Goal: Information Seeking & Learning: Learn about a topic

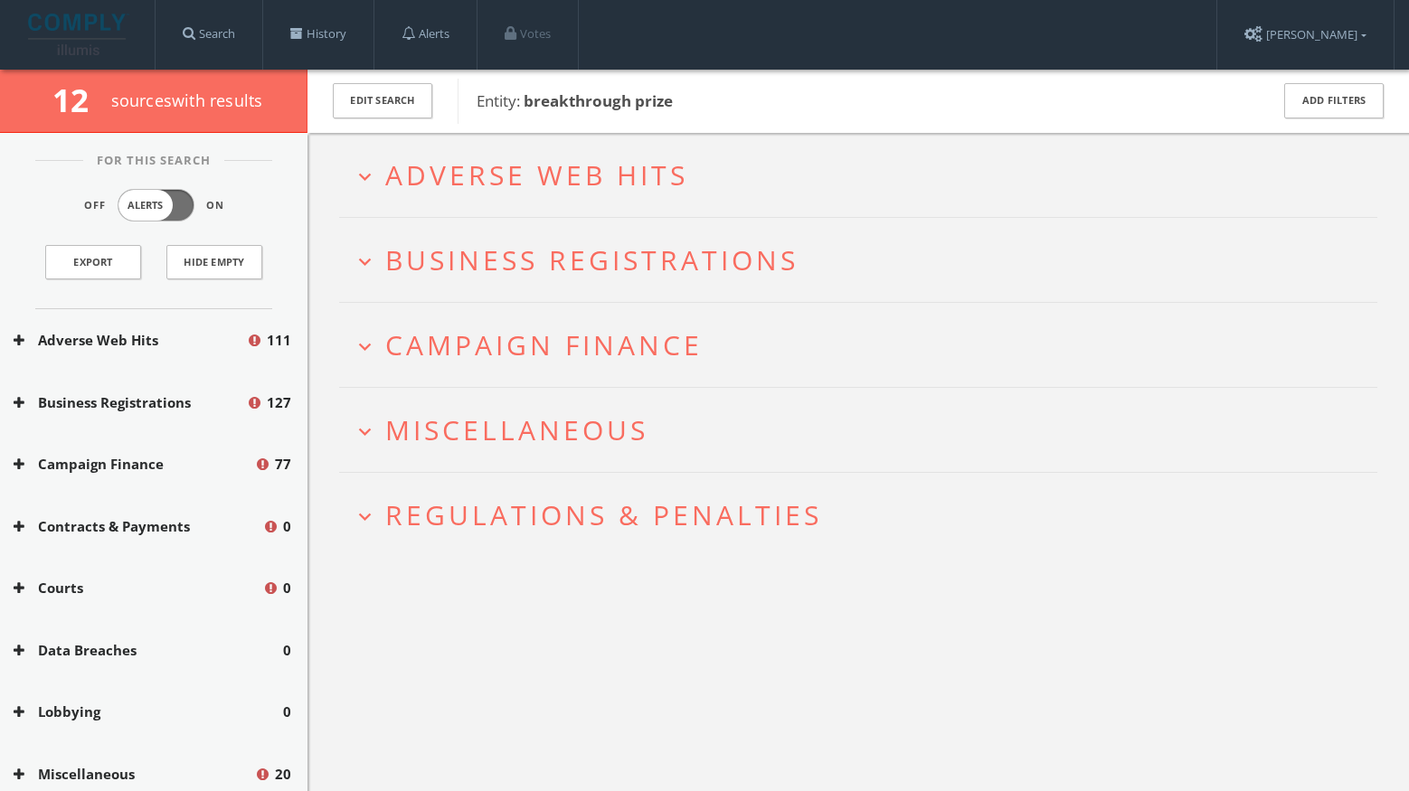
click at [657, 160] on span "Adverse Web Hits" at bounding box center [536, 174] width 303 height 37
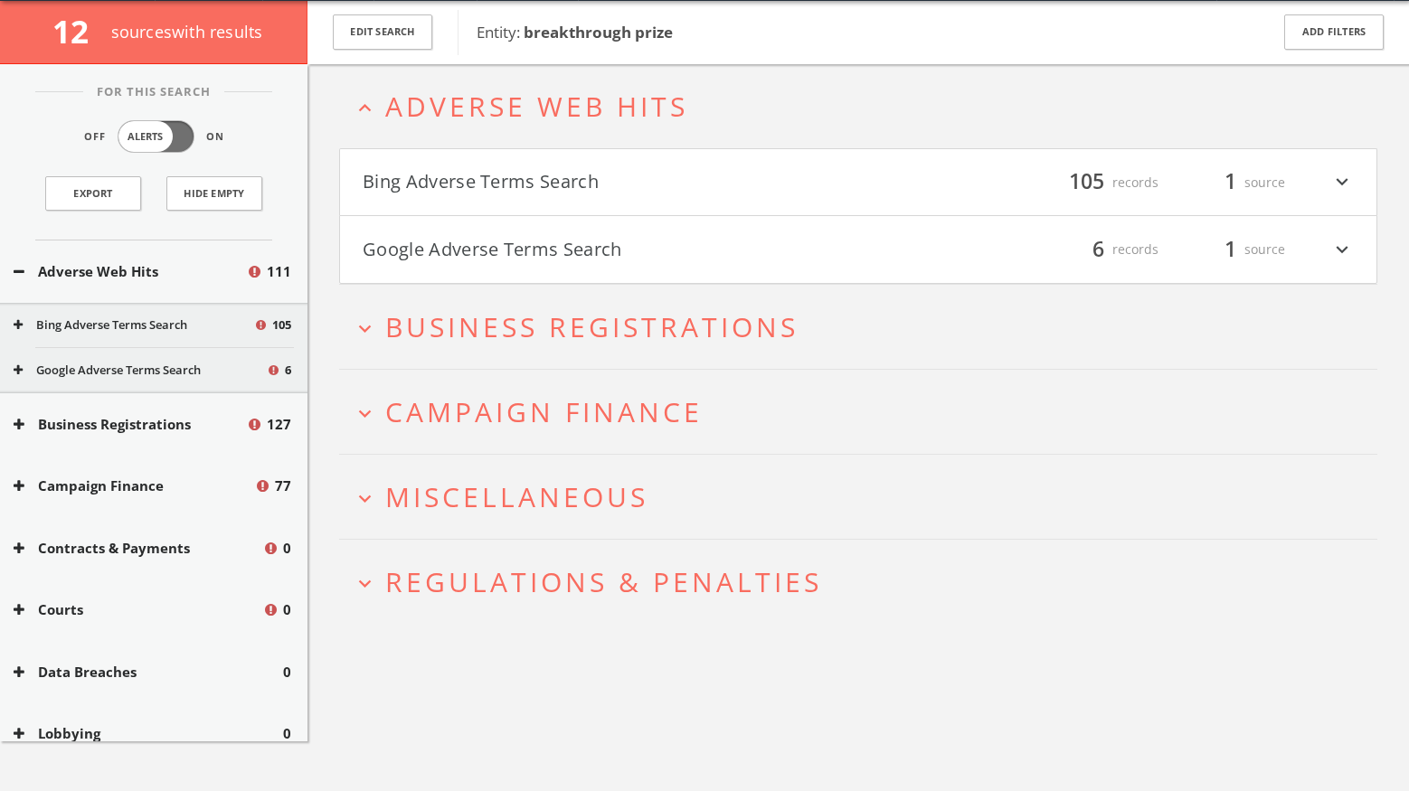
click at [649, 178] on button "Bing Adverse Terms Search" at bounding box center [611, 182] width 496 height 31
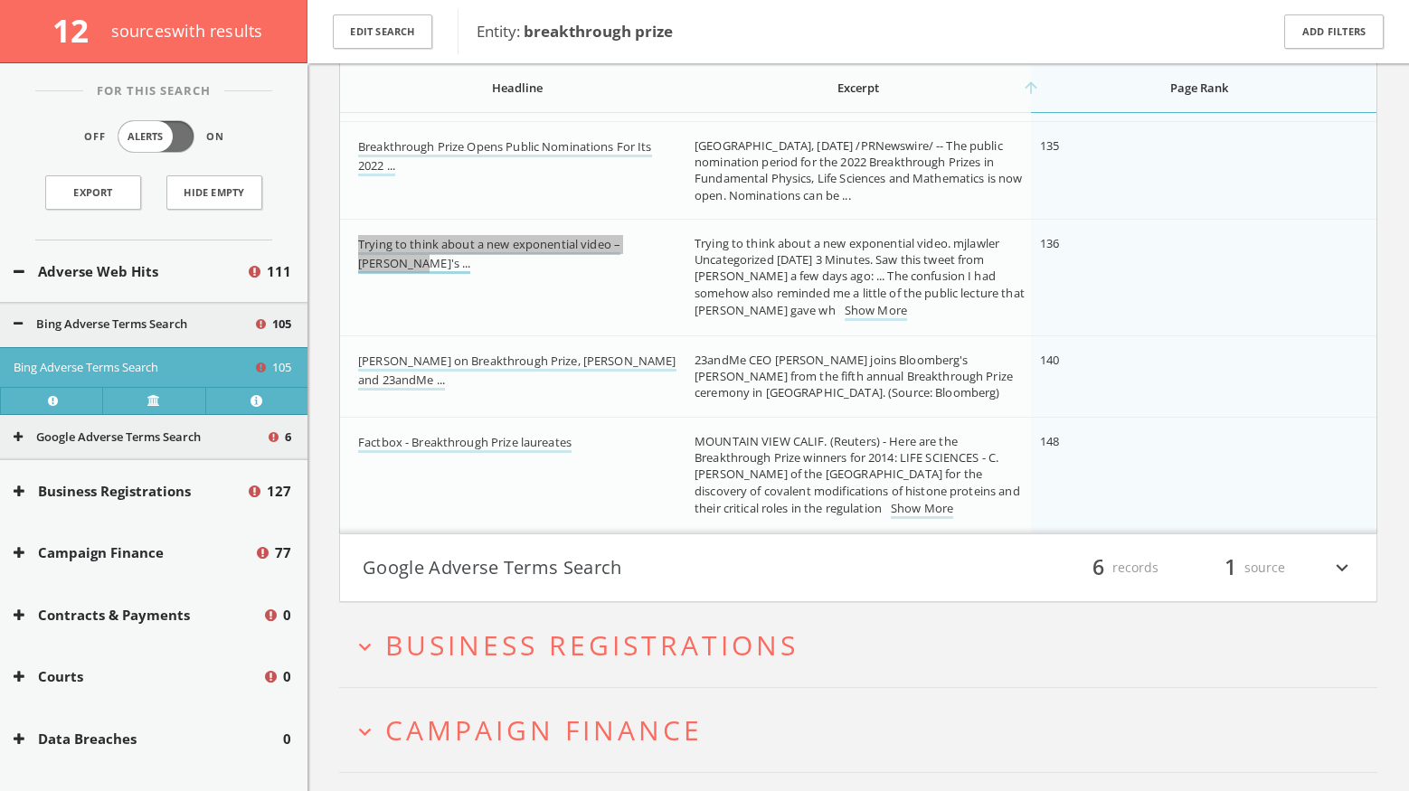
scroll to position [10788, 0]
click at [551, 569] on button "Google Adverse Terms Search" at bounding box center [611, 567] width 496 height 31
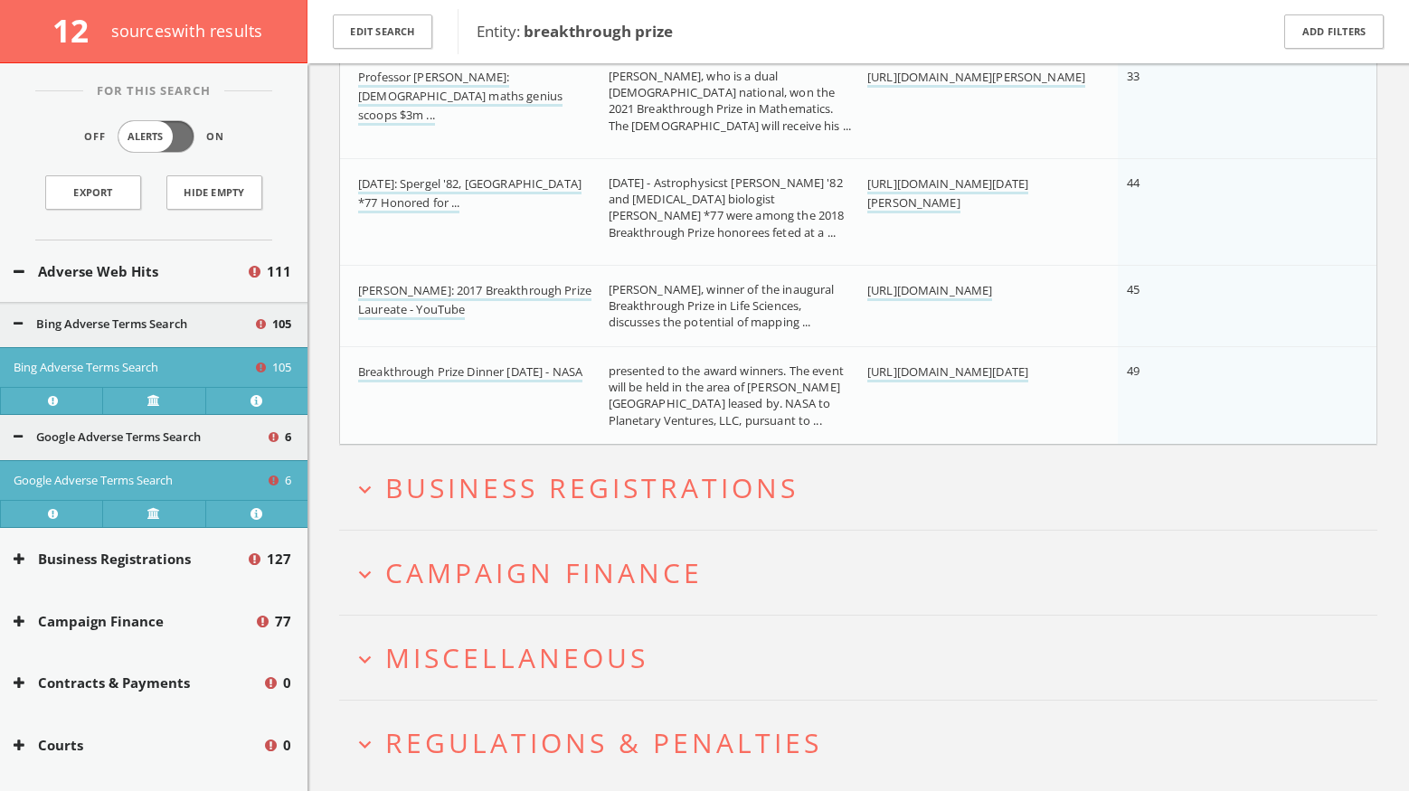
scroll to position [11631, 0]
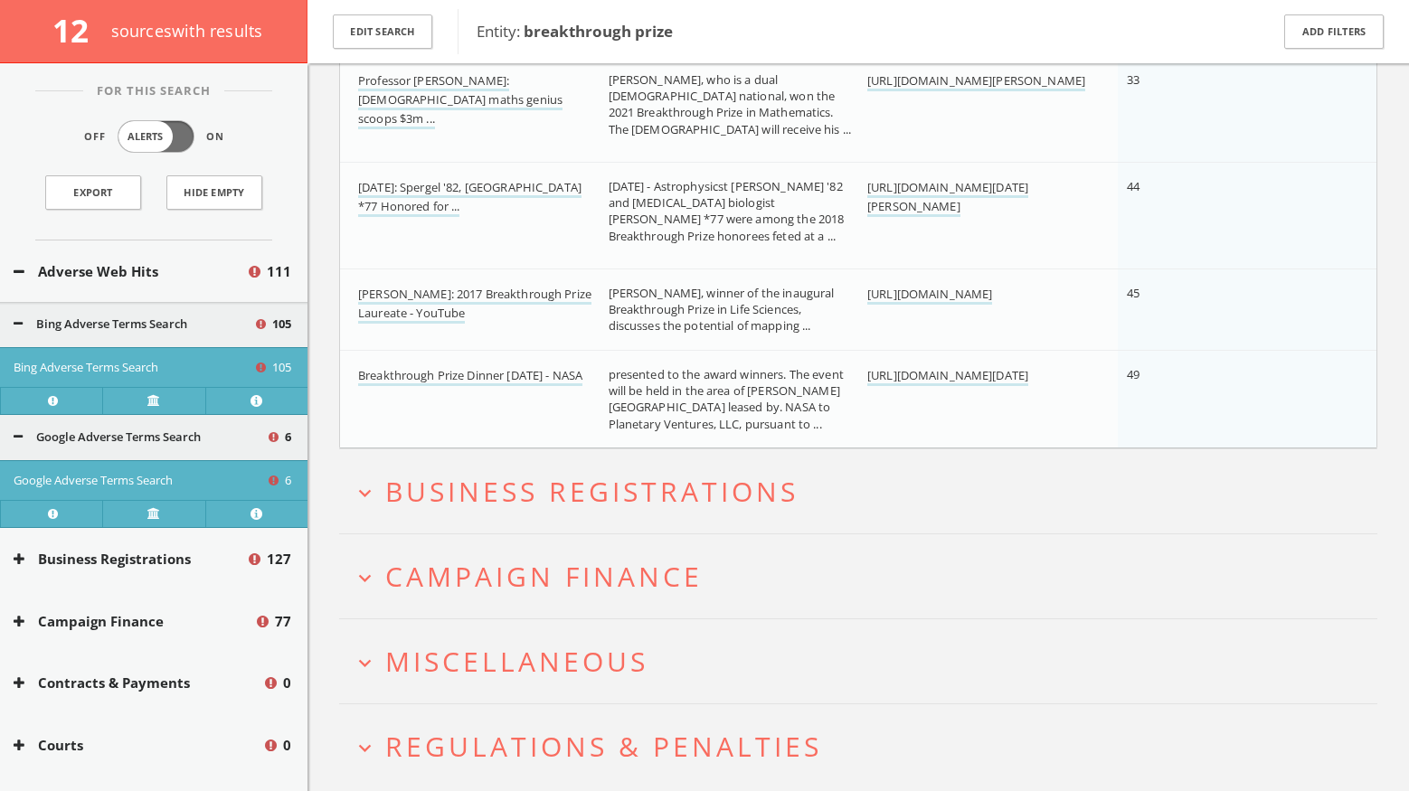
click at [614, 551] on h2 "expand_more Campaign Finance" at bounding box center [858, 577] width 1038 height 84
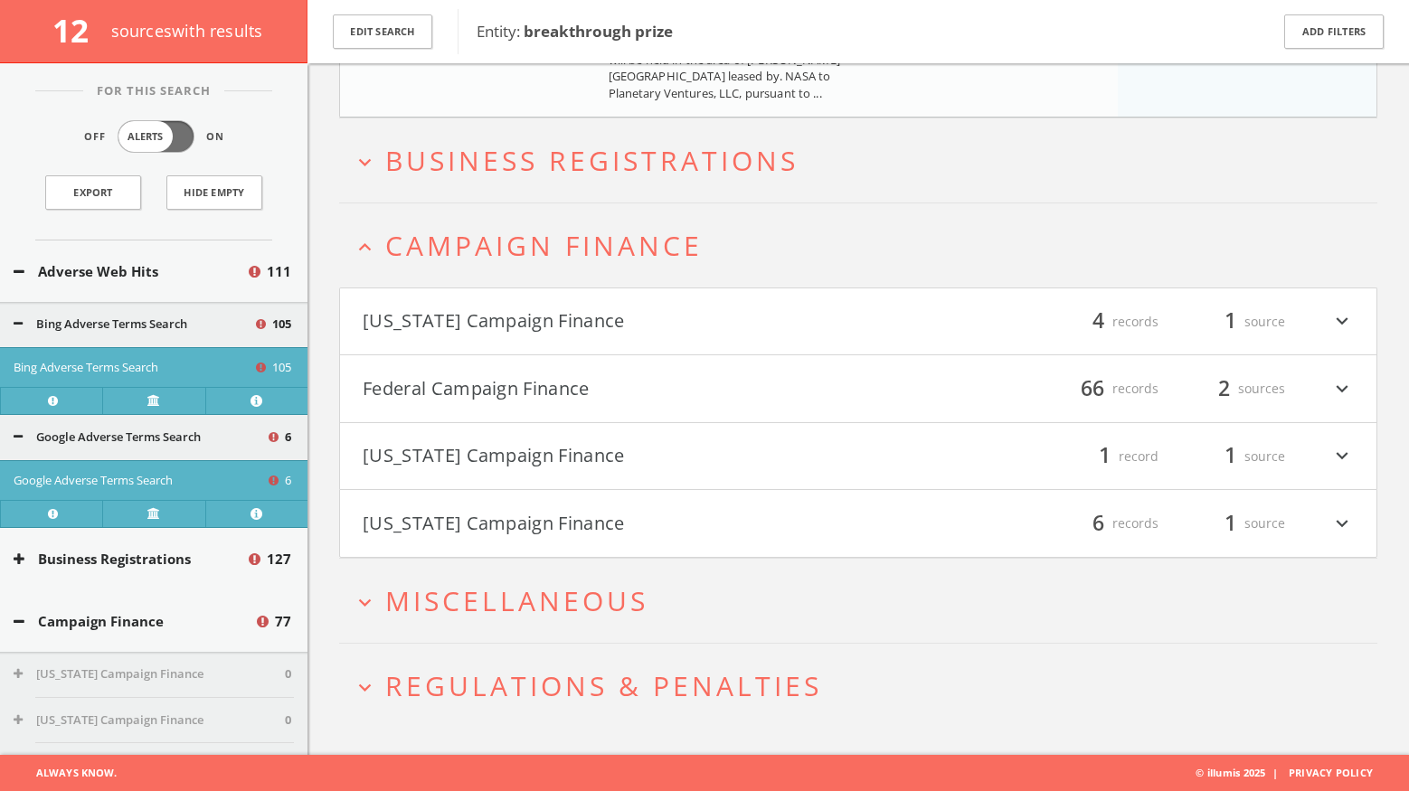
click at [638, 374] on button "Federal Campaign Finance" at bounding box center [611, 389] width 496 height 31
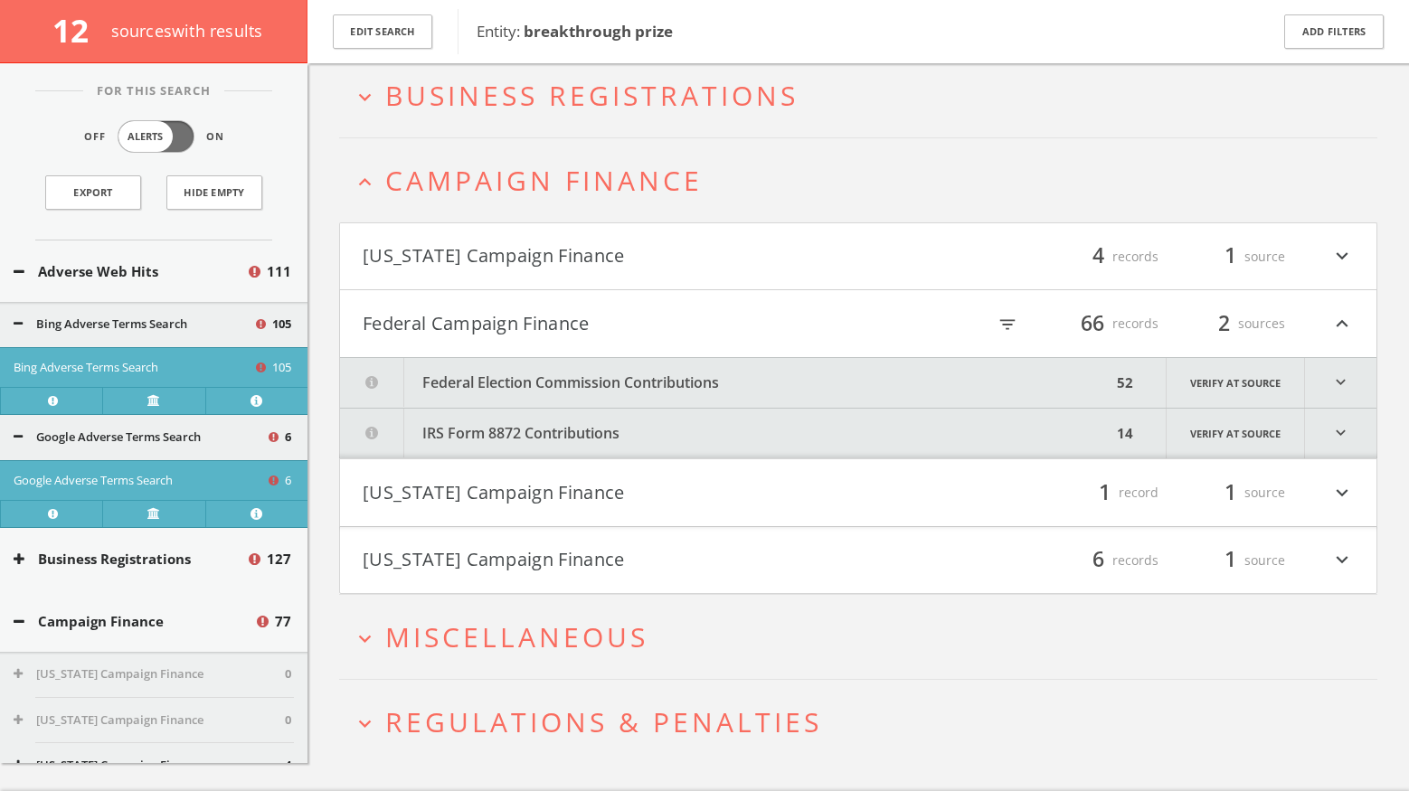
scroll to position [12063, 0]
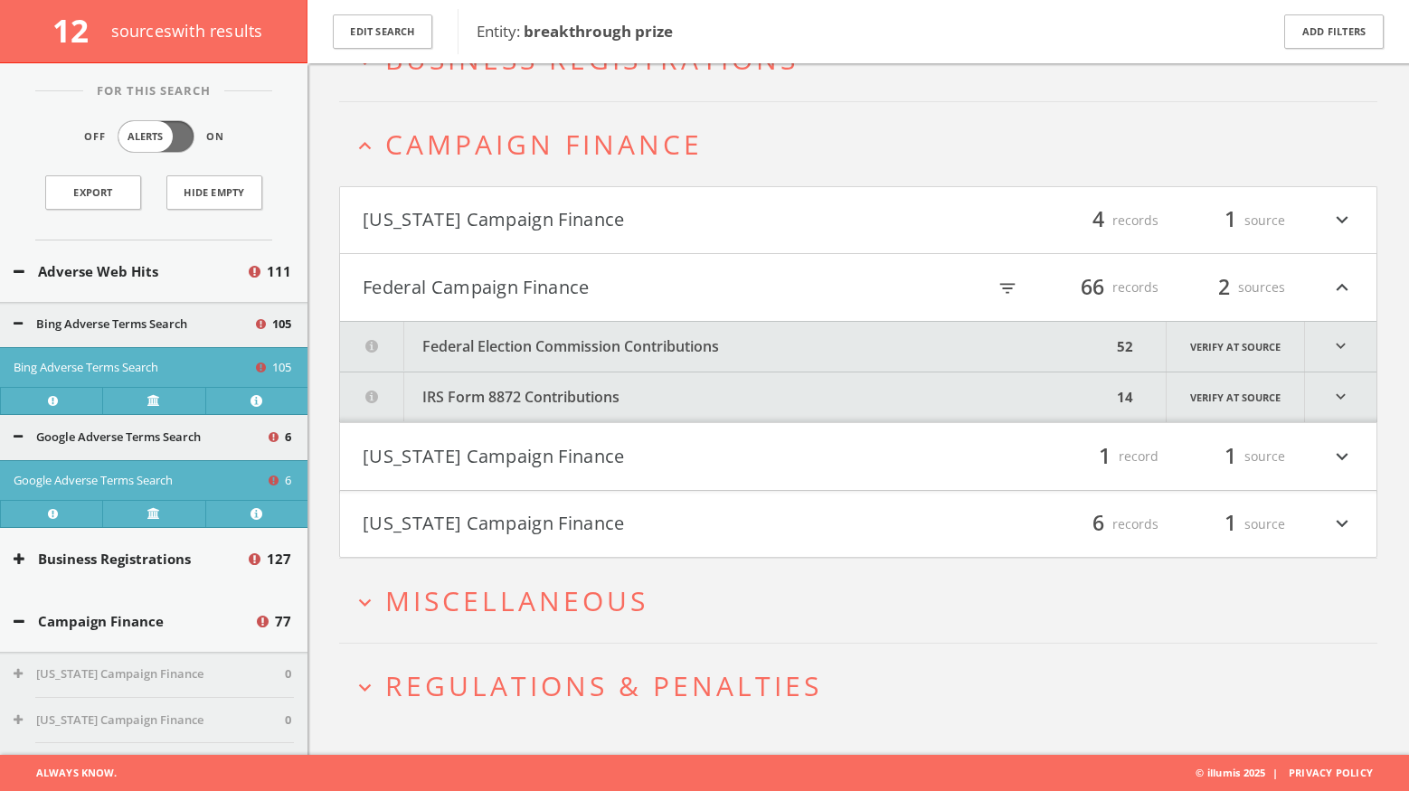
click at [1002, 296] on icon "filter_list" at bounding box center [1008, 289] width 20 height 20
type input "duke"
click at [720, 611] on button "expand_more Miscellaneous" at bounding box center [865, 601] width 1025 height 30
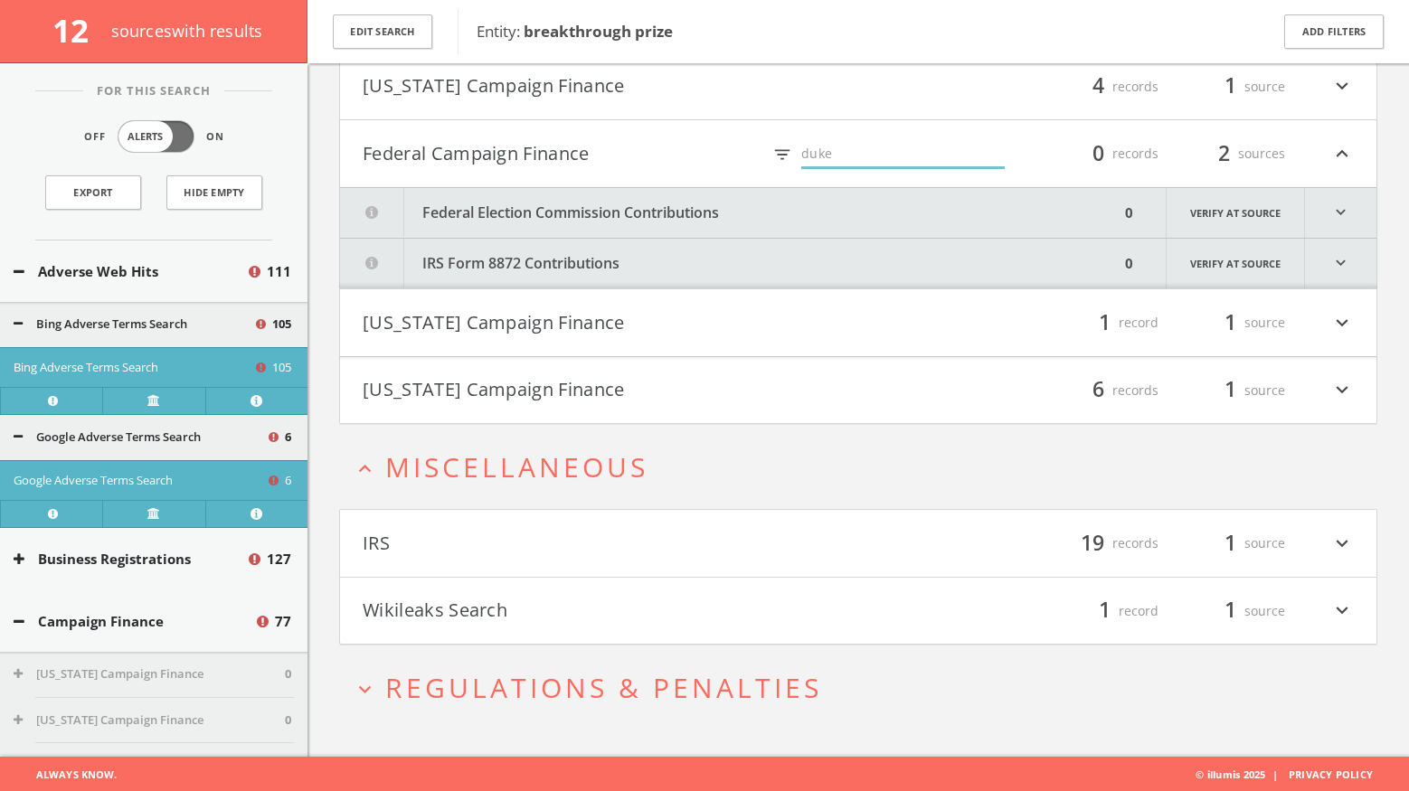
scroll to position [12199, 0]
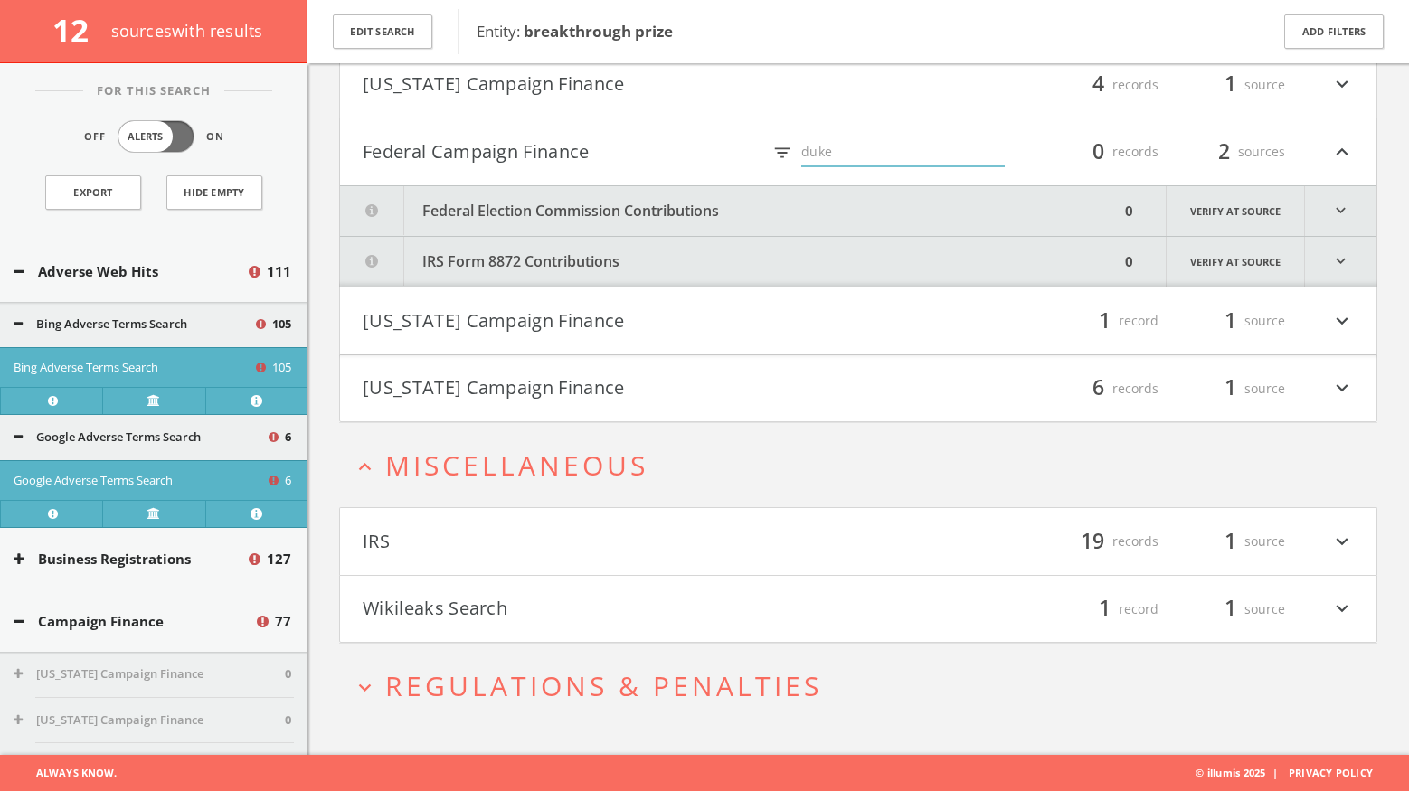
click at [720, 611] on button "Wikileaks Search" at bounding box center [611, 609] width 496 height 31
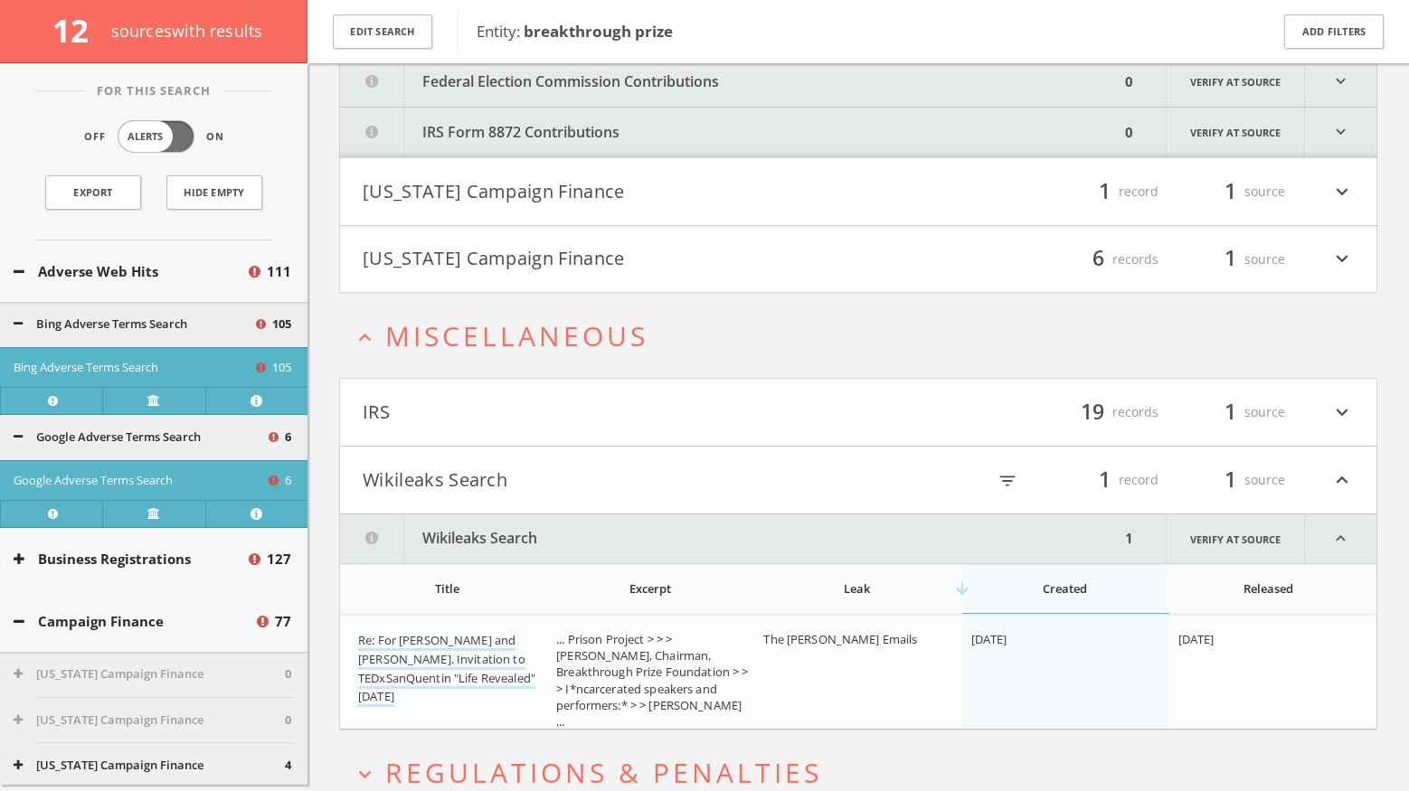
scroll to position [12415, 0]
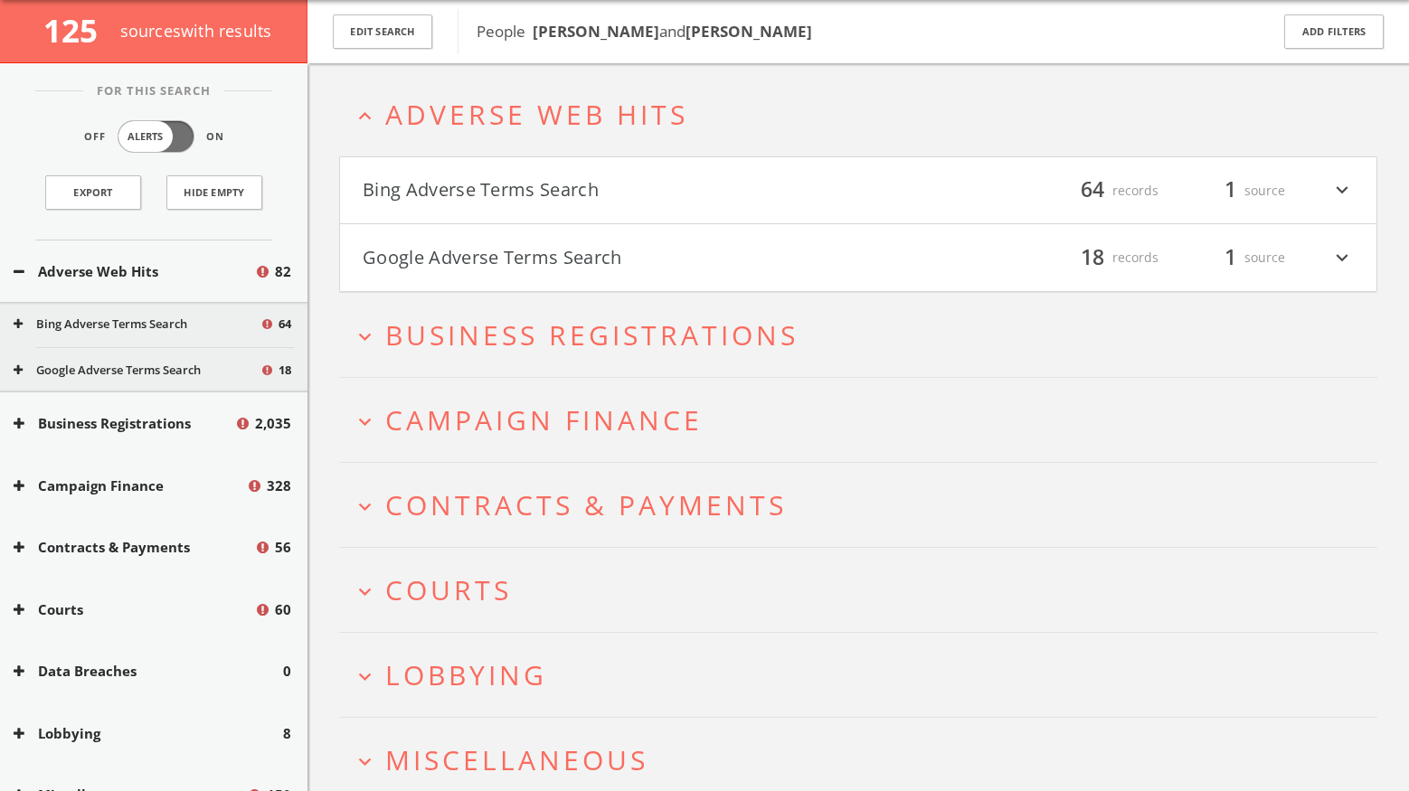
click at [547, 178] on button "Bing Adverse Terms Search" at bounding box center [611, 190] width 496 height 31
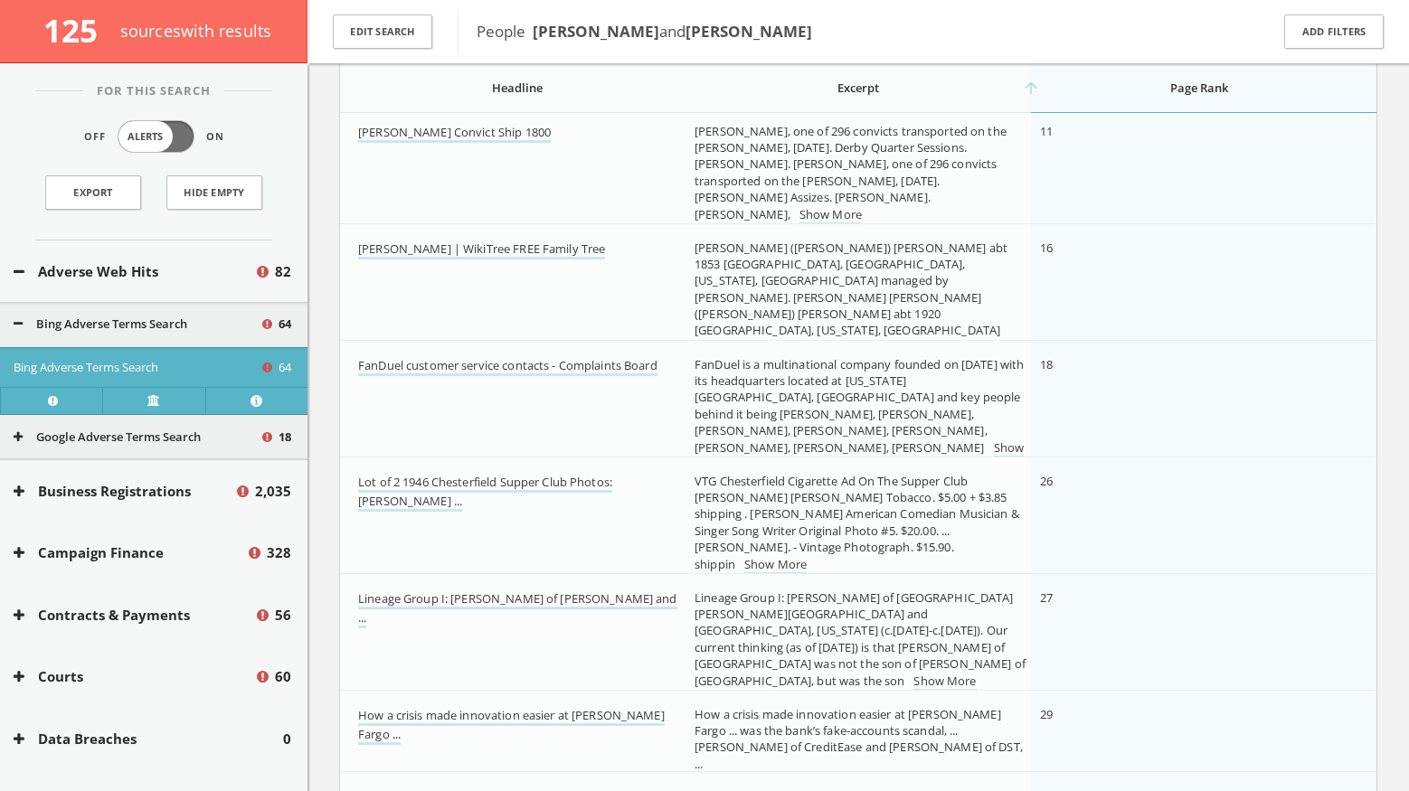
scroll to position [745, 0]
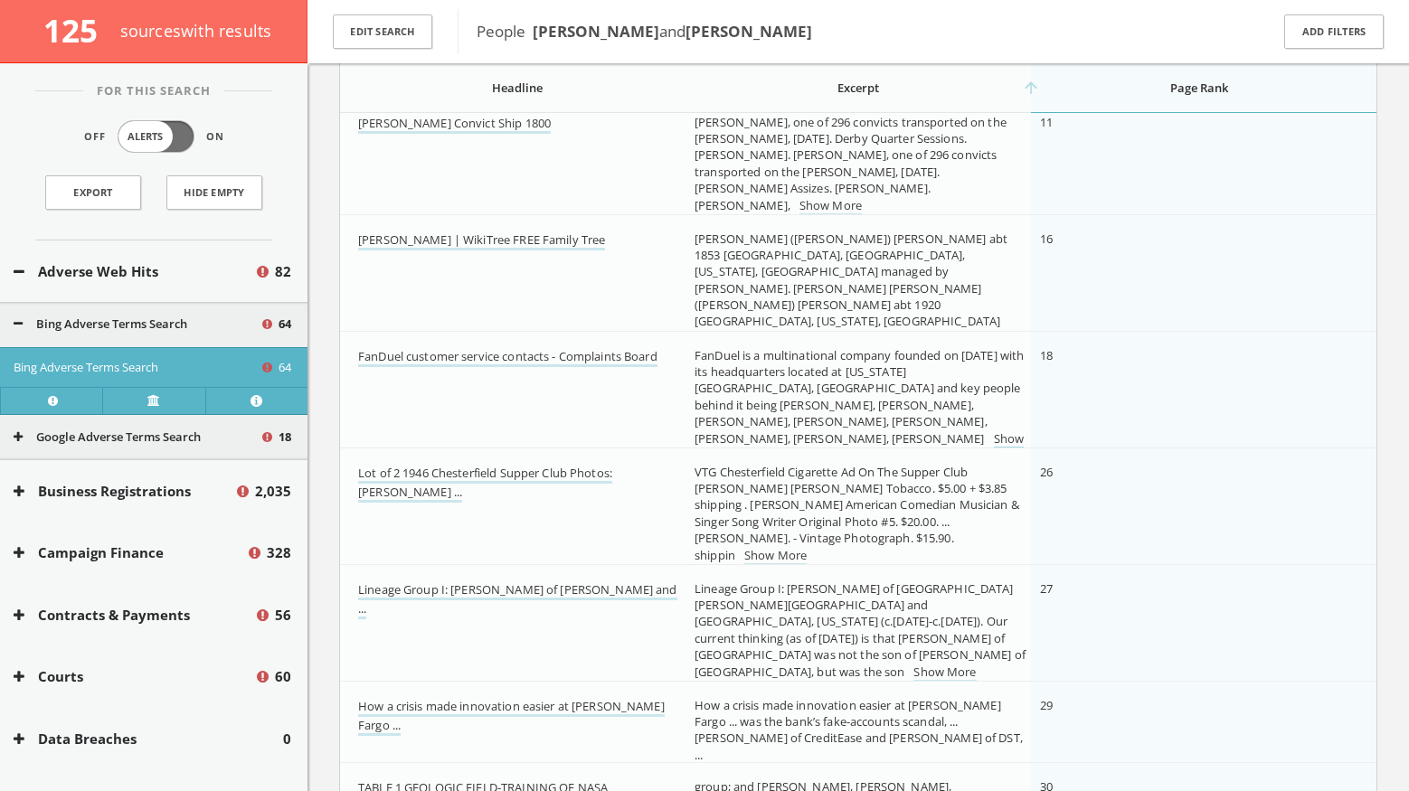
click at [885, 431] on link "Show More" at bounding box center [859, 450] width 329 height 38
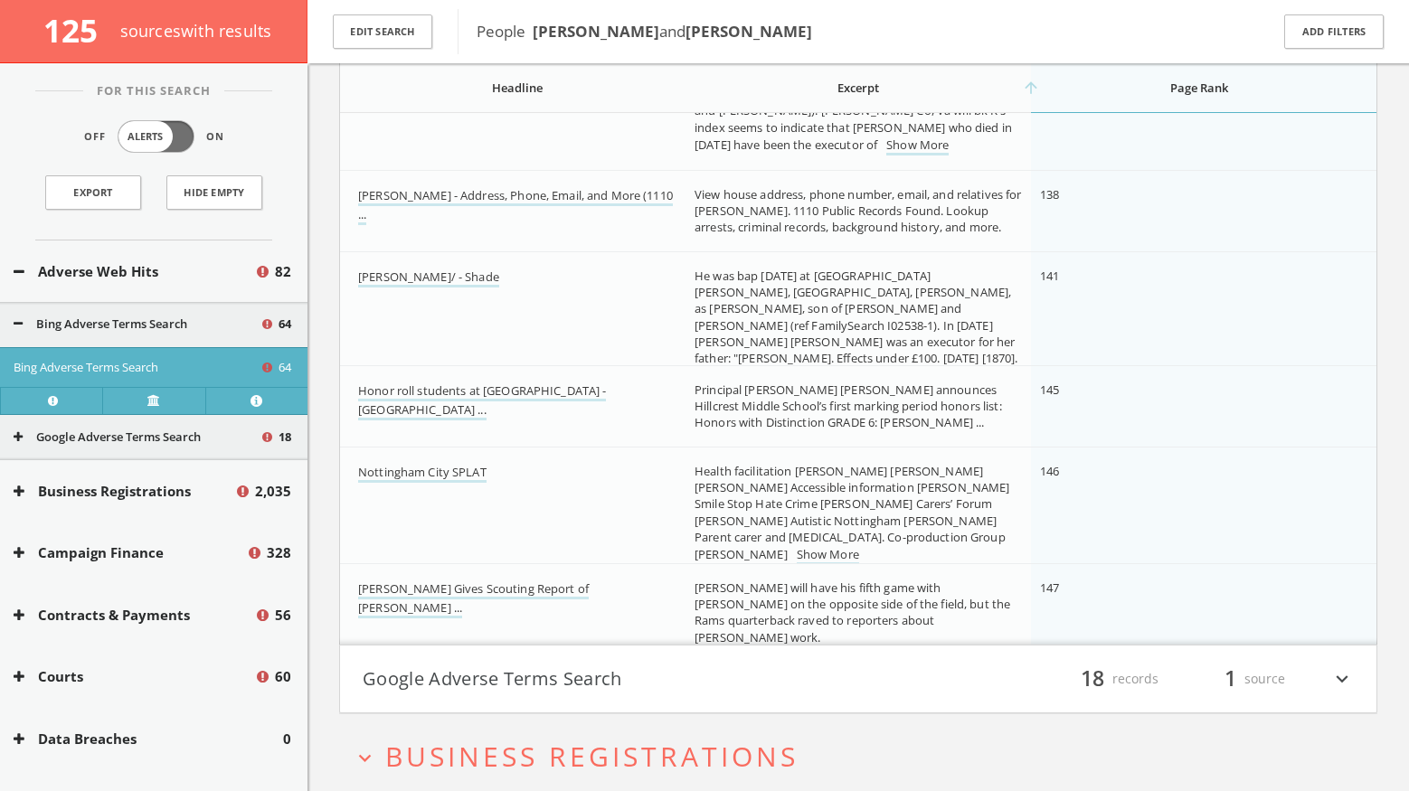
scroll to position [6383, 0]
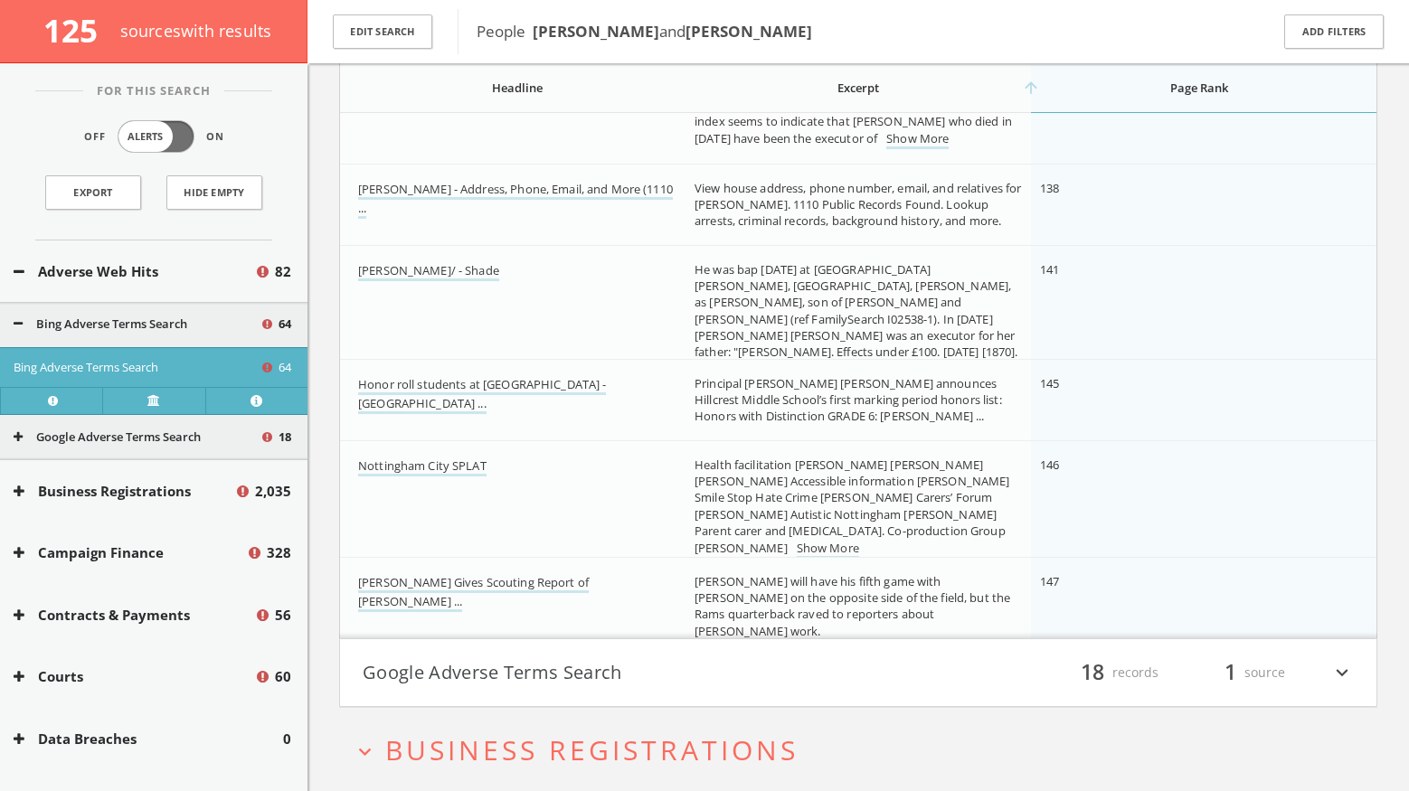
click at [489, 663] on button "Google Adverse Terms Search" at bounding box center [611, 673] width 496 height 31
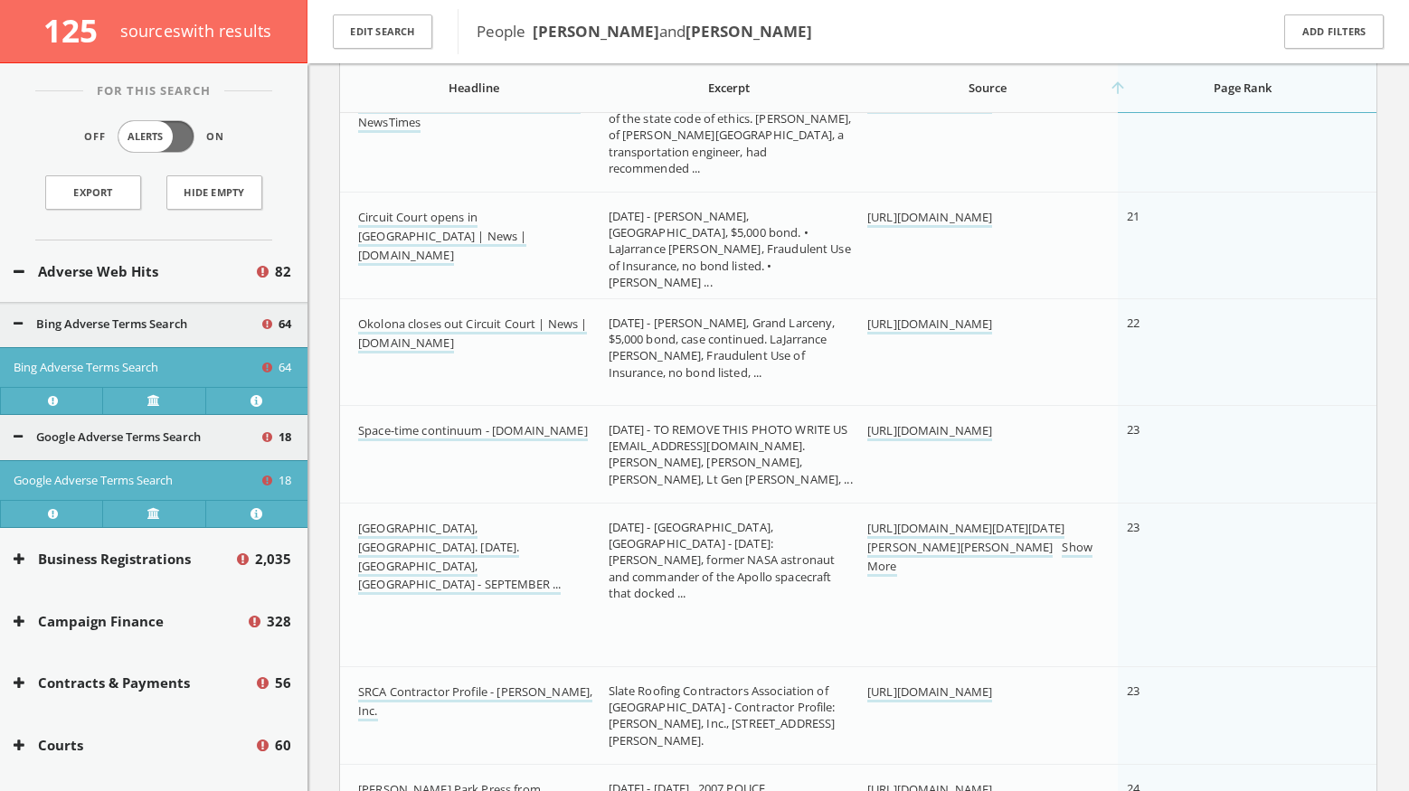
scroll to position [7996, 0]
click at [468, 326] on link "Okolona closes out Circuit Court | News | [DOMAIN_NAME]" at bounding box center [472, 333] width 229 height 38
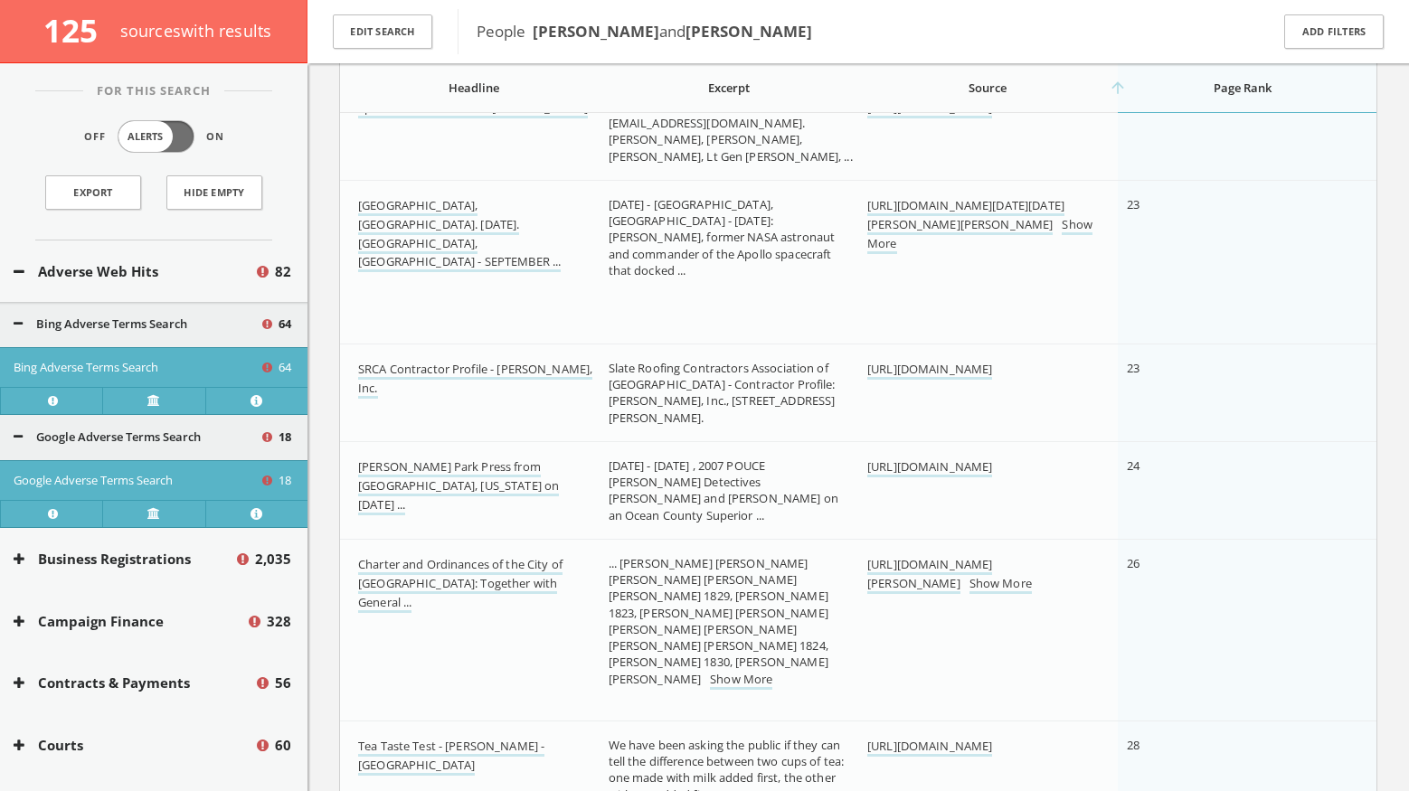
scroll to position [8318, 0]
click at [461, 218] on link "[GEOGRAPHIC_DATA], [GEOGRAPHIC_DATA]. [DATE]. [GEOGRAPHIC_DATA], [GEOGRAPHIC_DA…" at bounding box center [459, 233] width 203 height 75
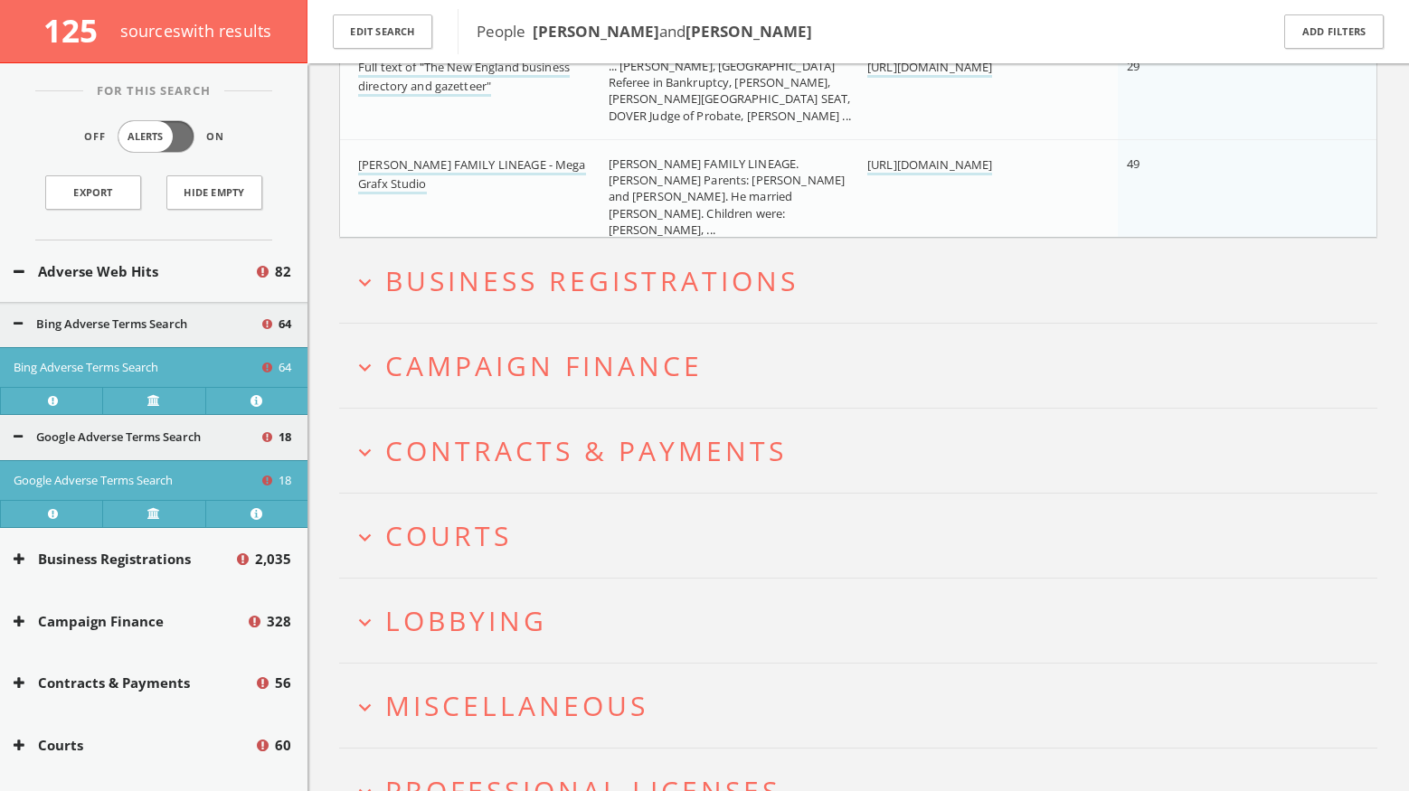
scroll to position [9101, 0]
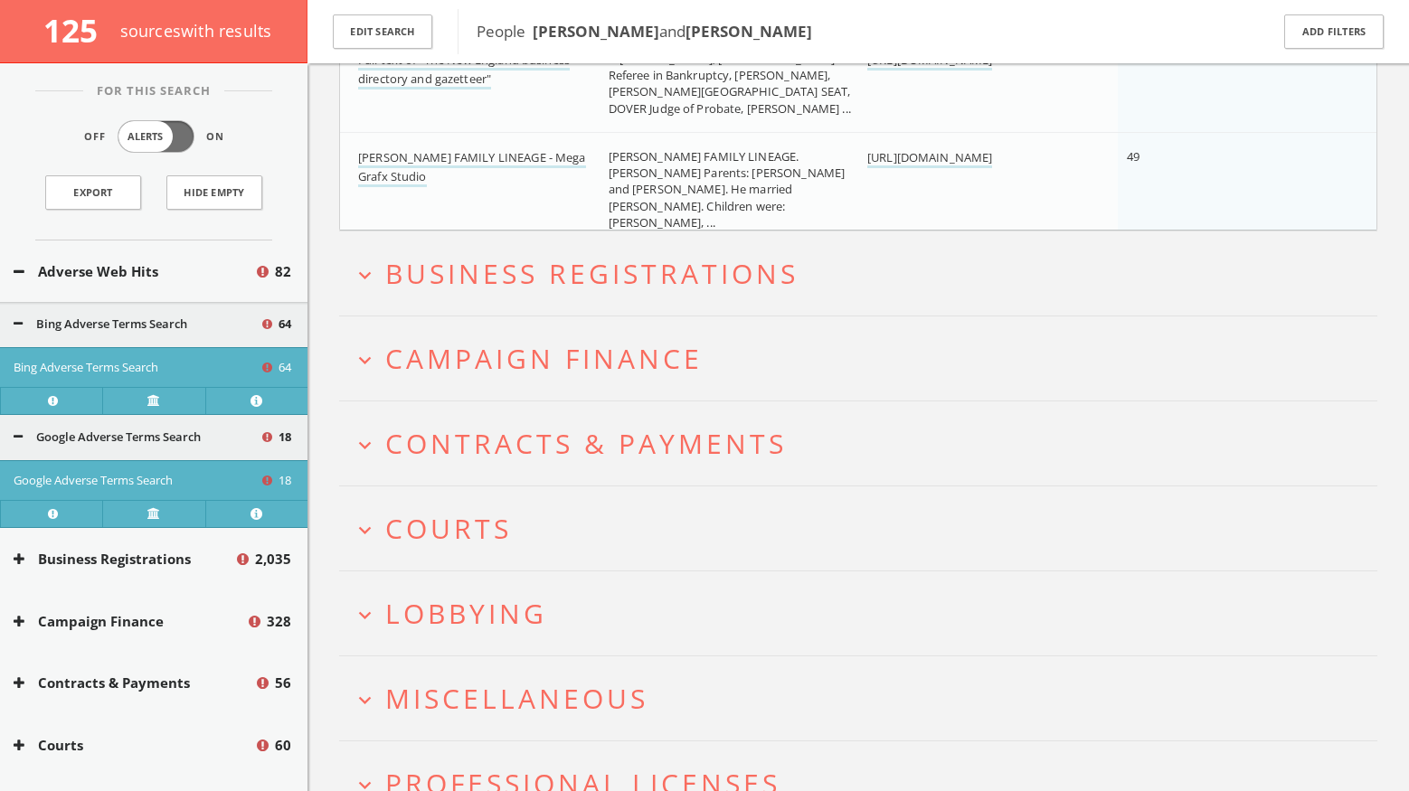
click at [406, 519] on span "Courts" at bounding box center [448, 528] width 127 height 37
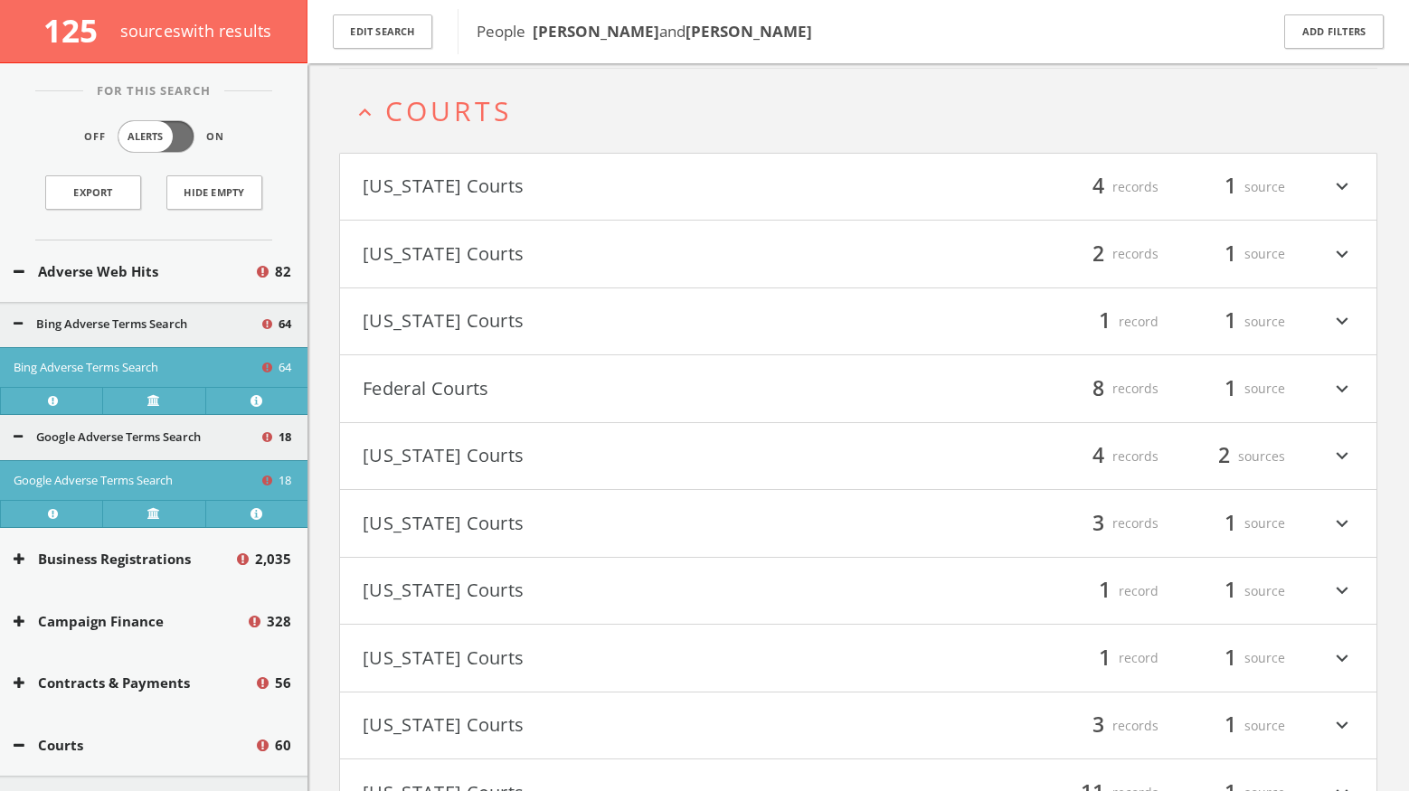
scroll to position [9524, 0]
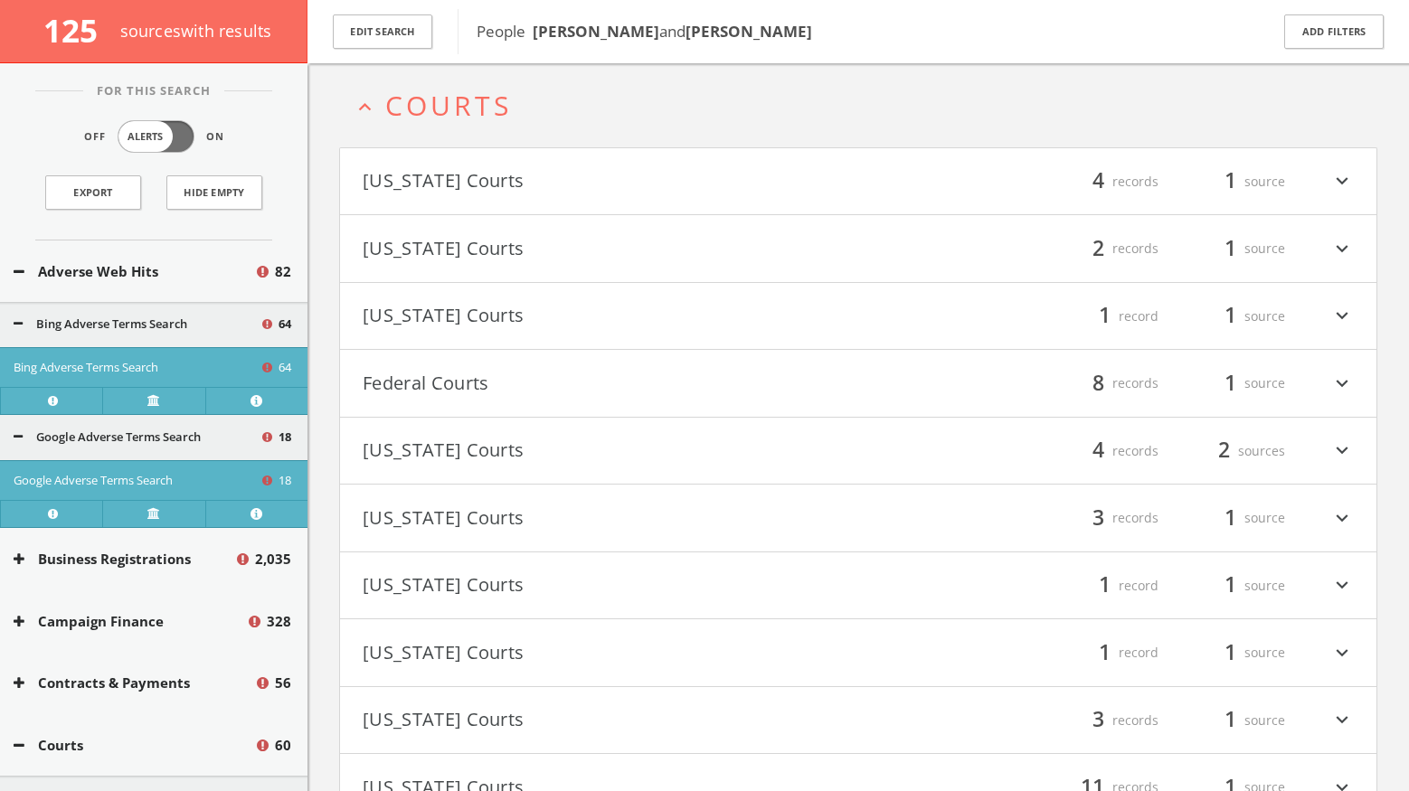
click at [406, 393] on button "Federal Courts" at bounding box center [611, 383] width 496 height 31
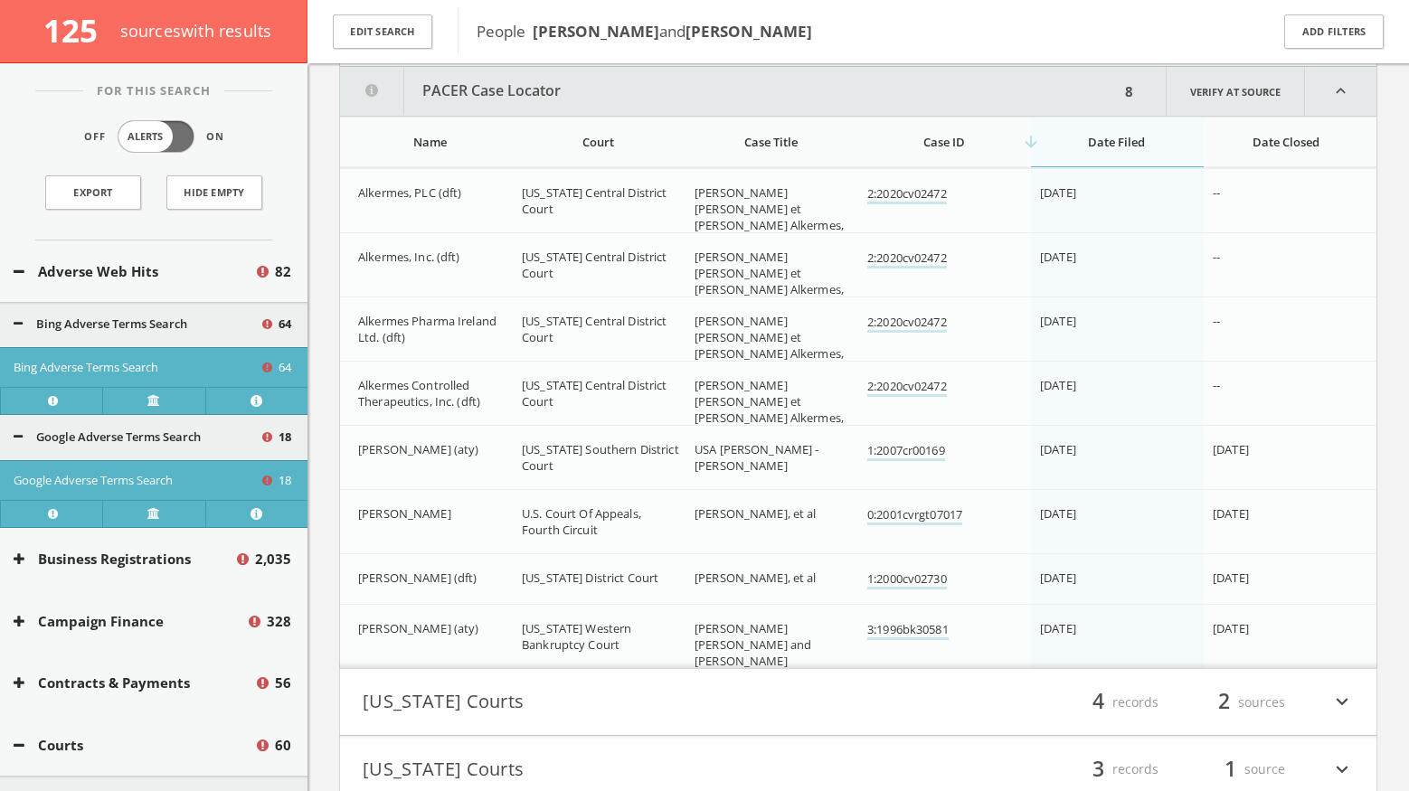
scroll to position [9878, 0]
drag, startPoint x: 762, startPoint y: 465, endPoint x: 697, endPoint y: 450, distance: 66.7
click at [697, 450] on div "USA [PERSON_NAME] - [PERSON_NAME]" at bounding box center [774, 455] width 158 height 33
copy span "USA [PERSON_NAME] - [PERSON_NAME]"
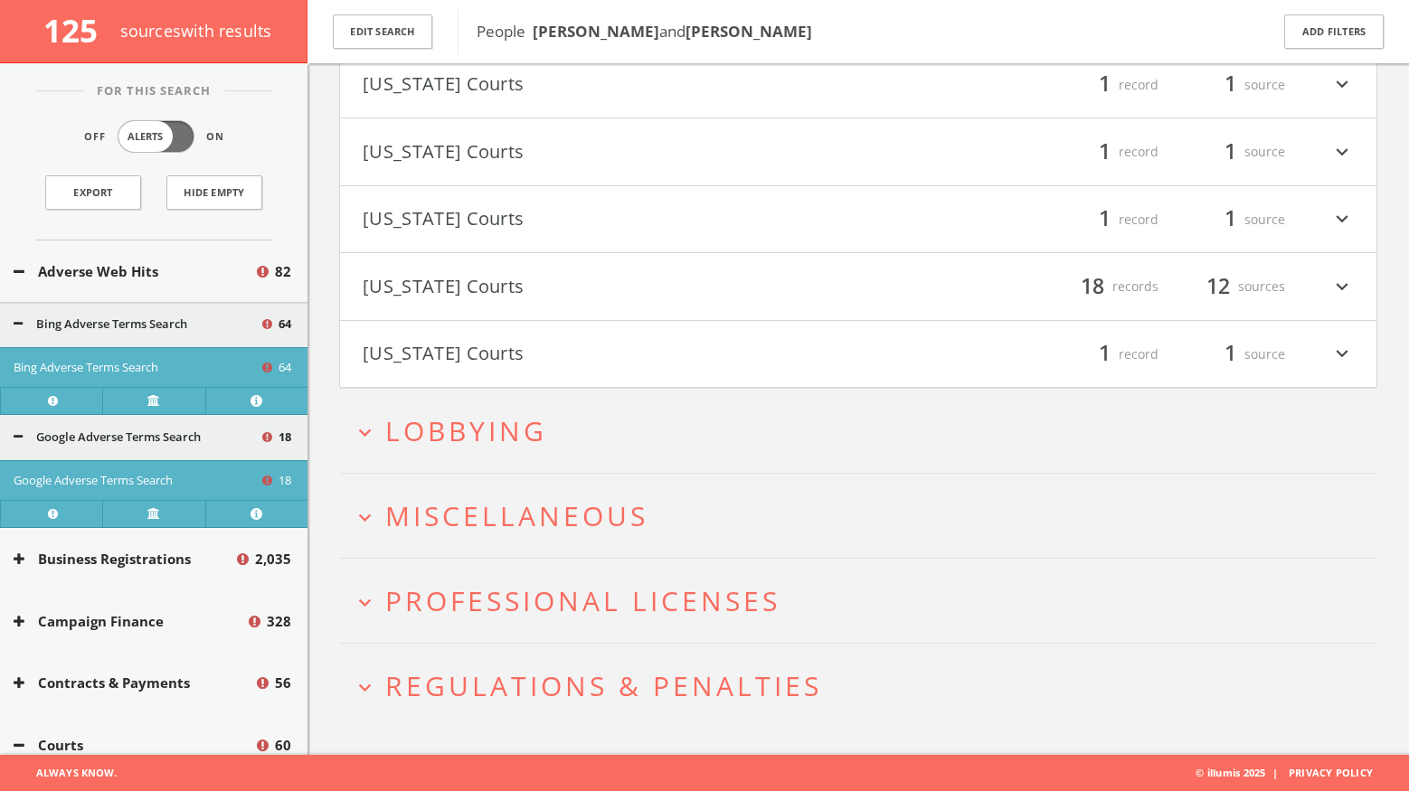
click at [621, 448] on h2 "expand_more Lobbying" at bounding box center [858, 431] width 1038 height 84
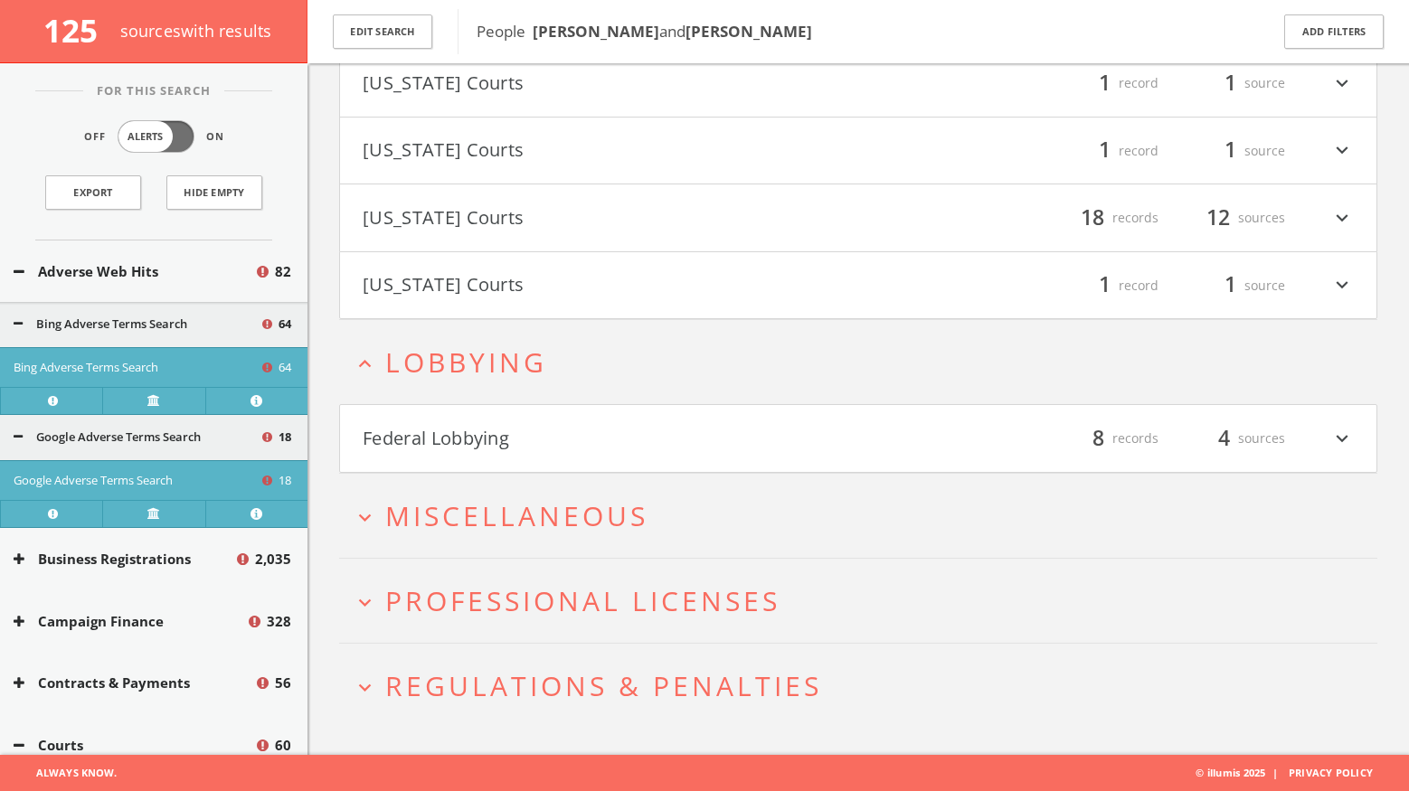
click at [609, 443] on button "Federal Lobbying" at bounding box center [611, 438] width 496 height 31
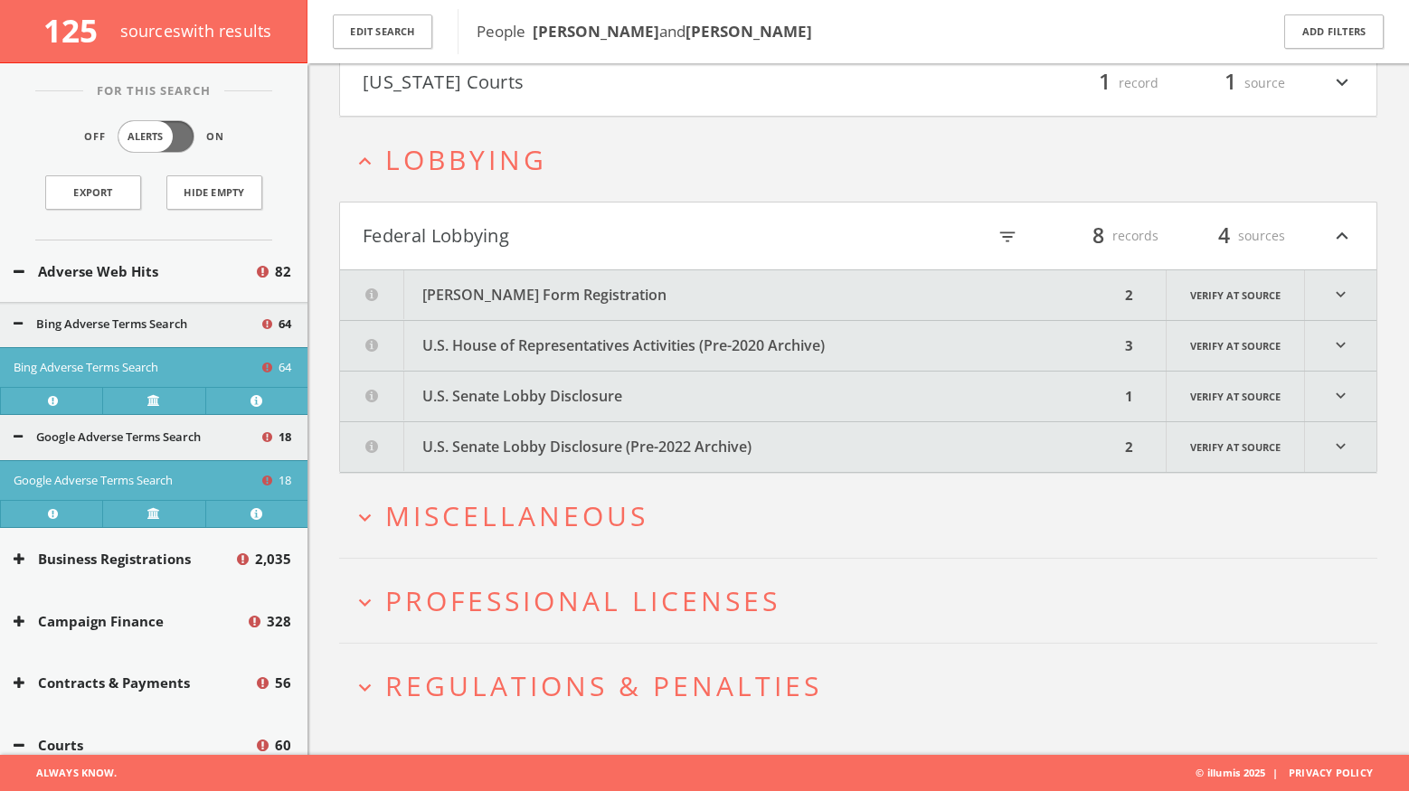
click at [548, 294] on button "[PERSON_NAME] Form Registration" at bounding box center [730, 295] width 780 height 50
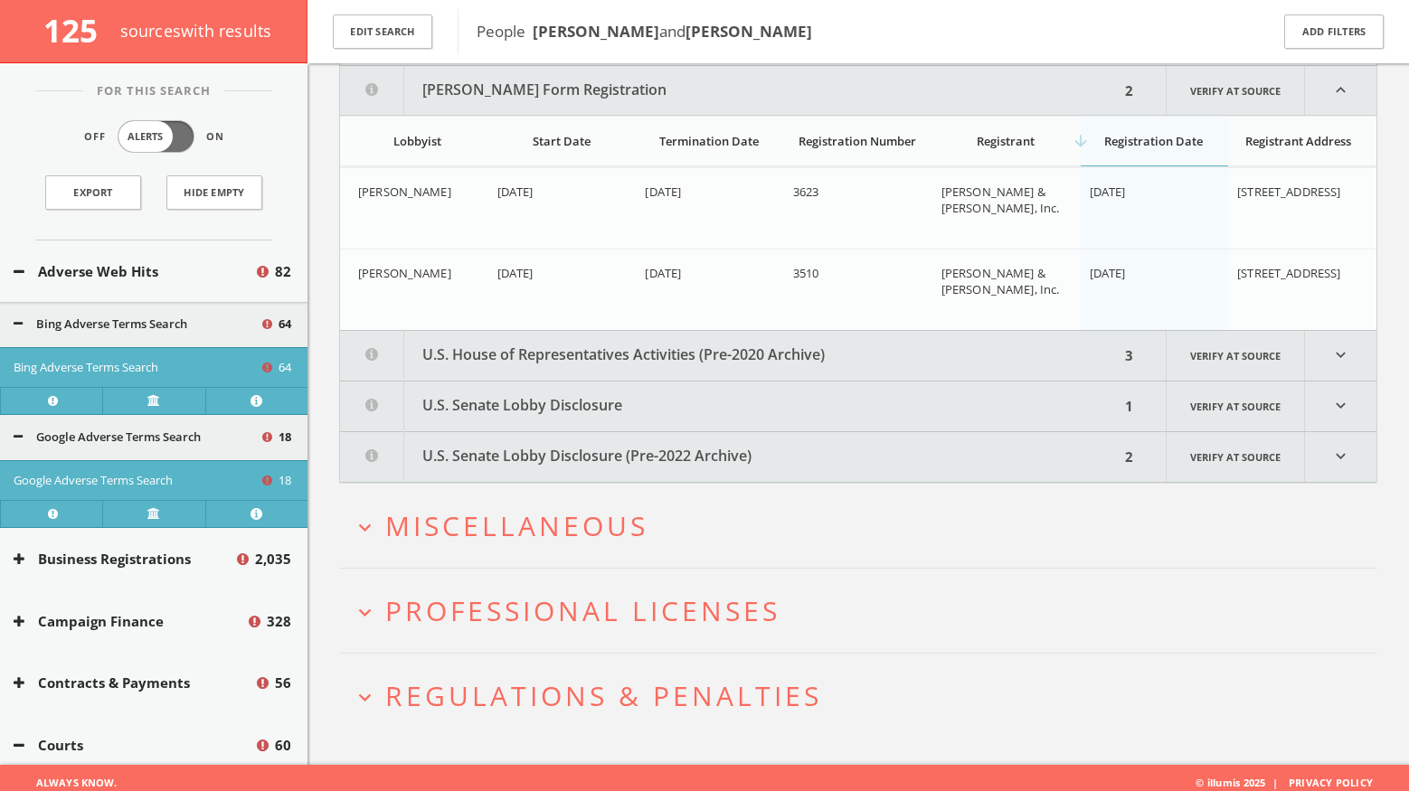
scroll to position [11375, 0]
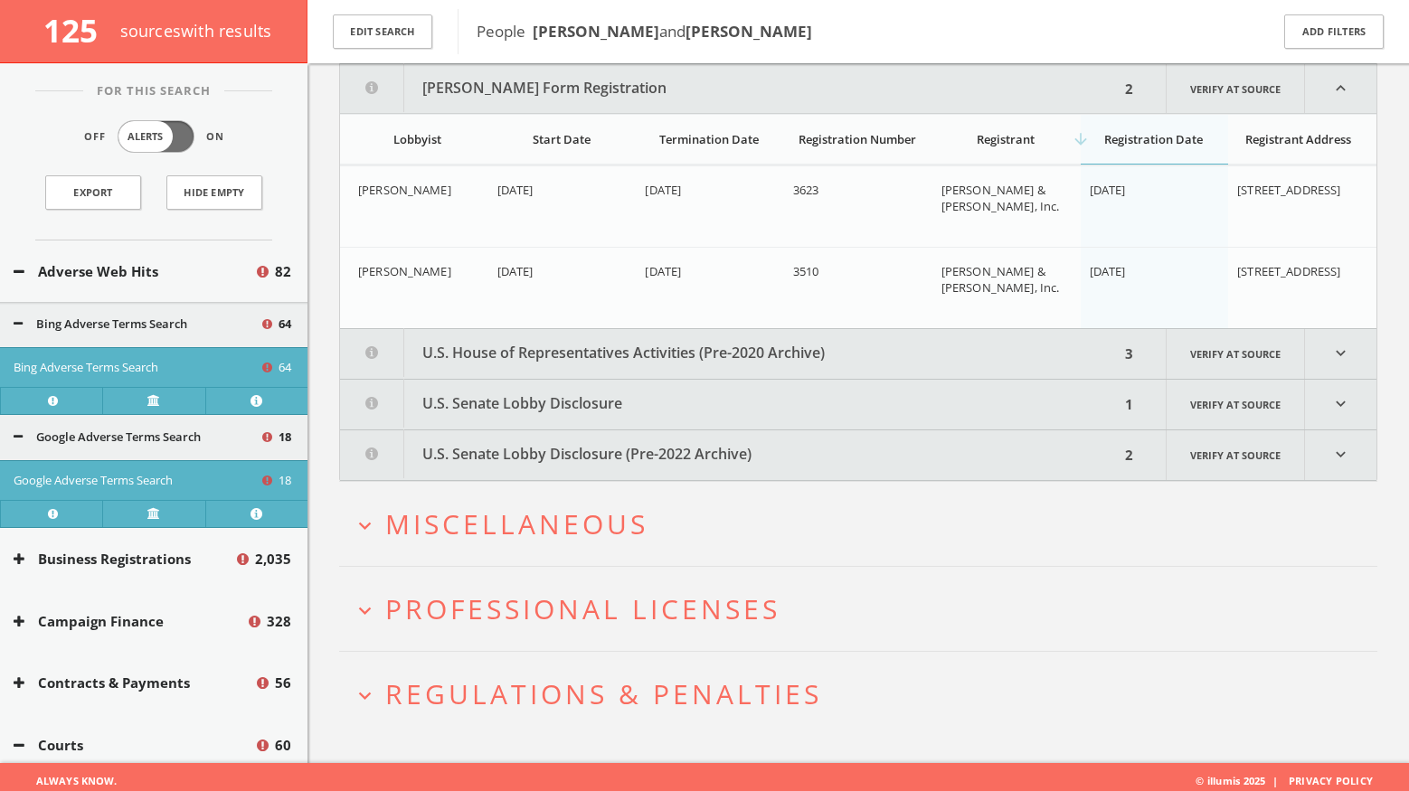
click at [651, 365] on button "U.S. House of Representatives Activities (Pre-2020 Archive)" at bounding box center [730, 354] width 780 height 50
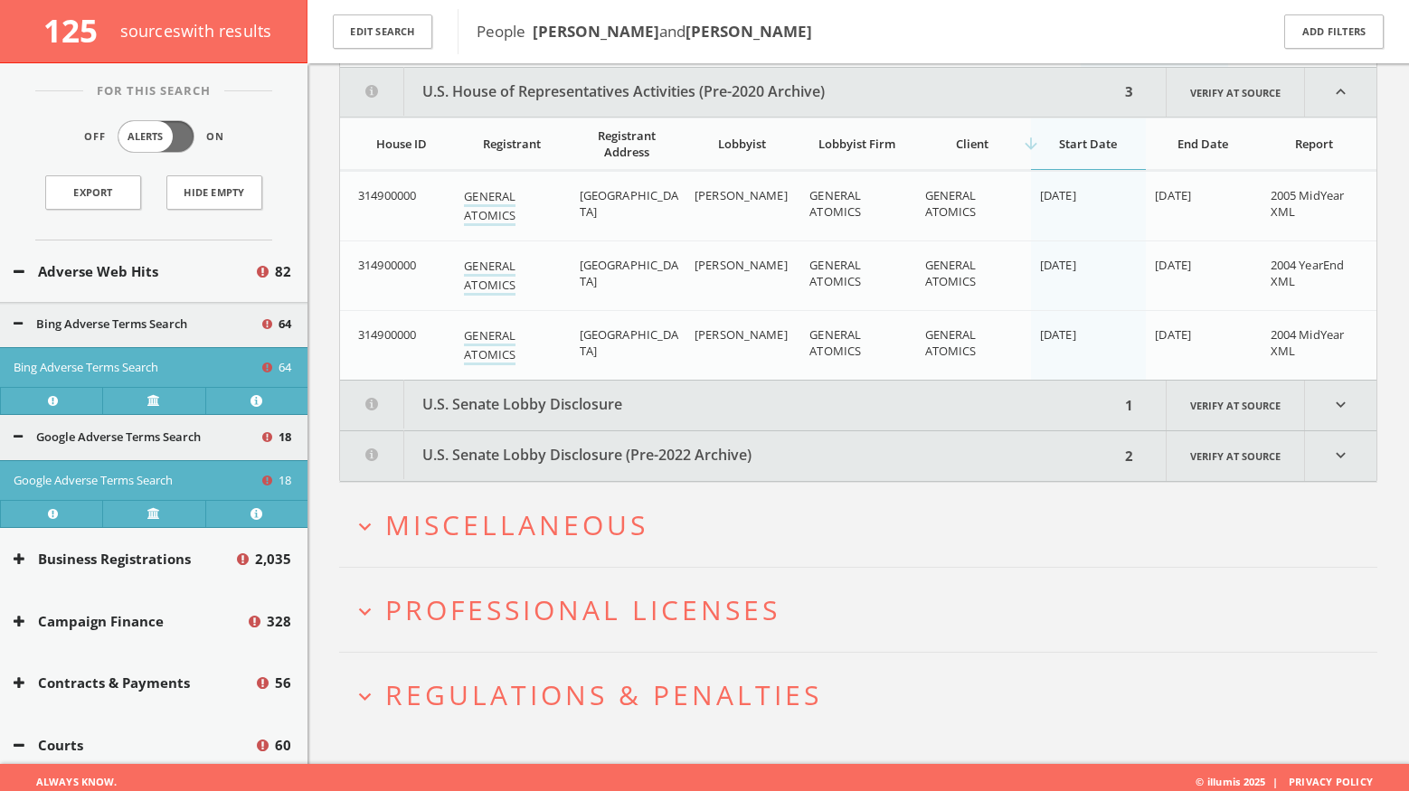
scroll to position [11640, 0]
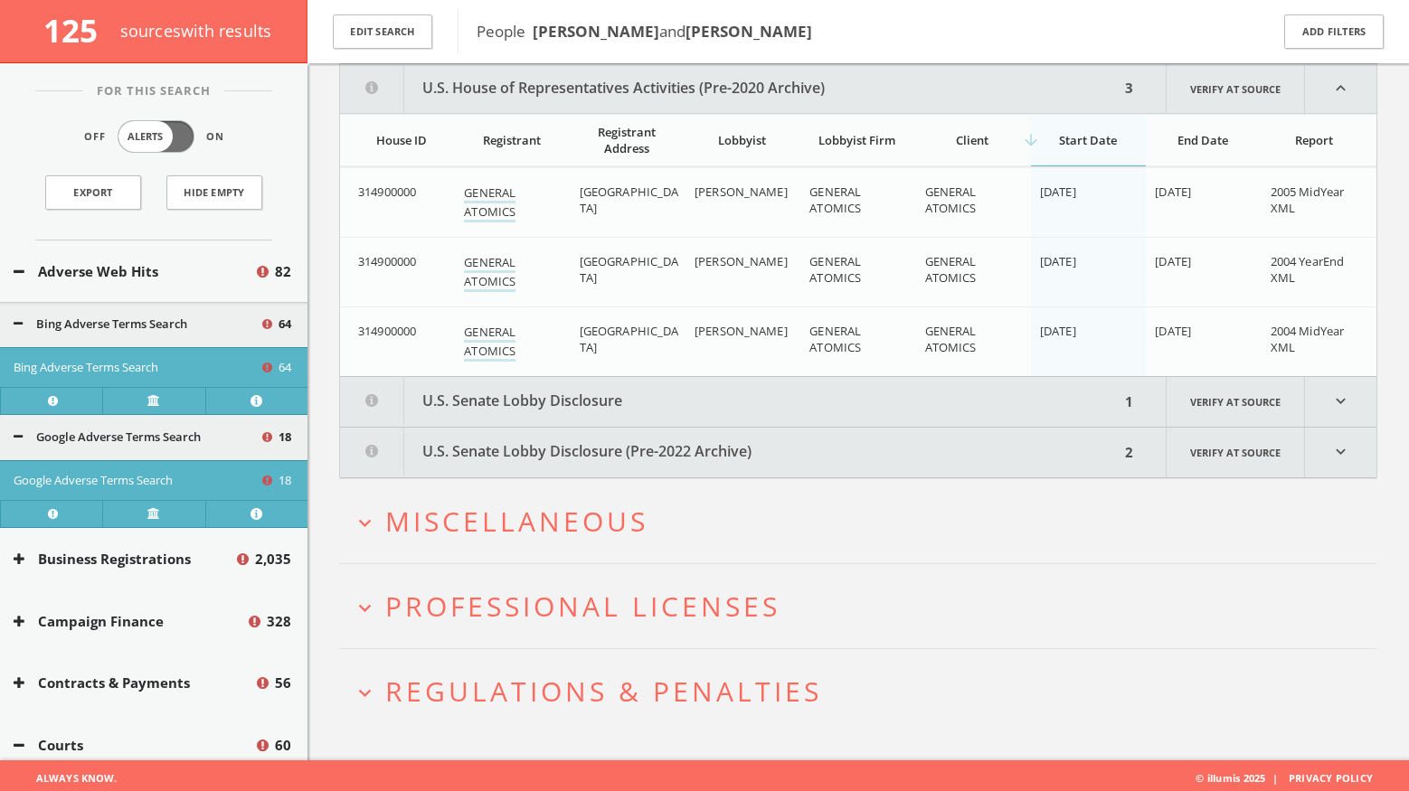
click at [668, 406] on button "U.S. Senate Lobby Disclosure" at bounding box center [730, 402] width 780 height 50
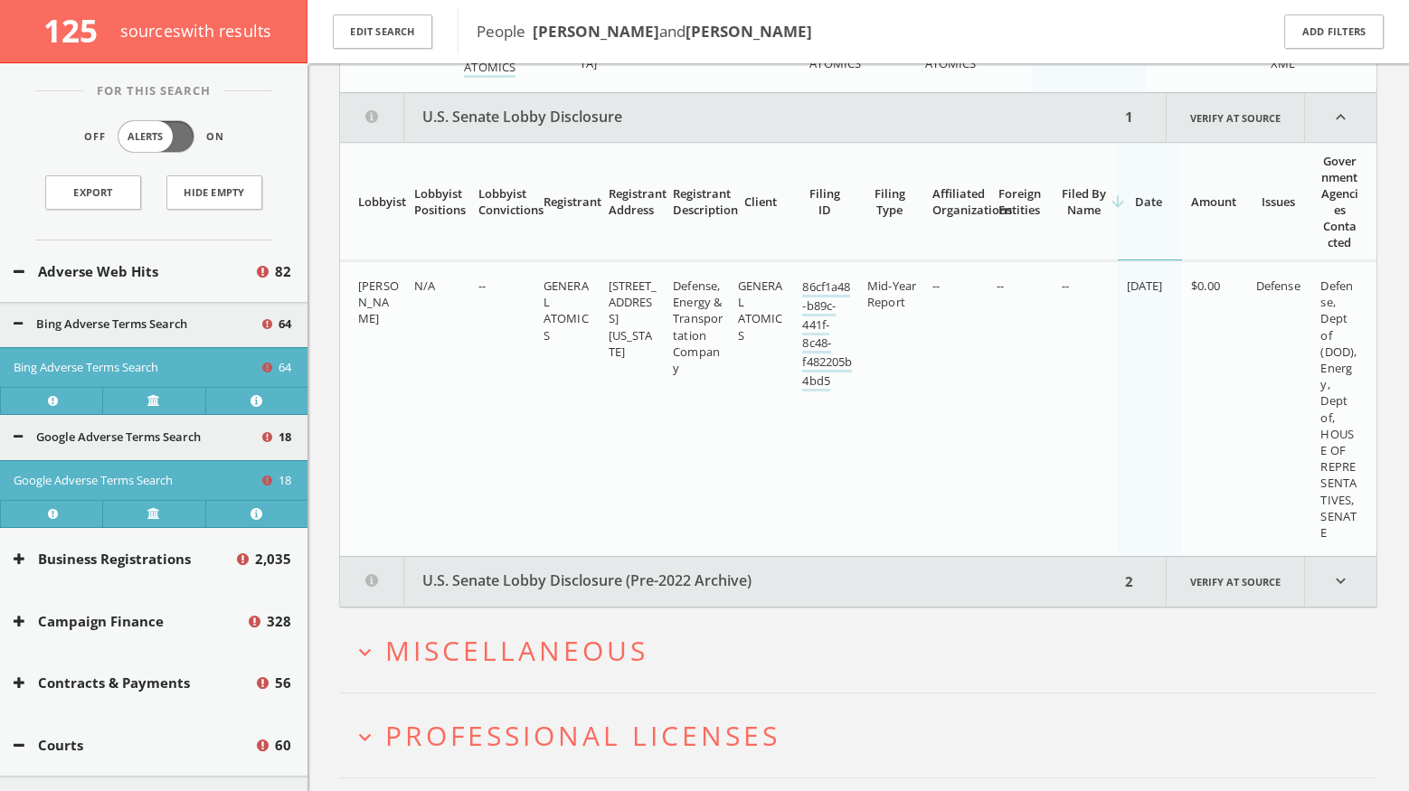
scroll to position [11953, 0]
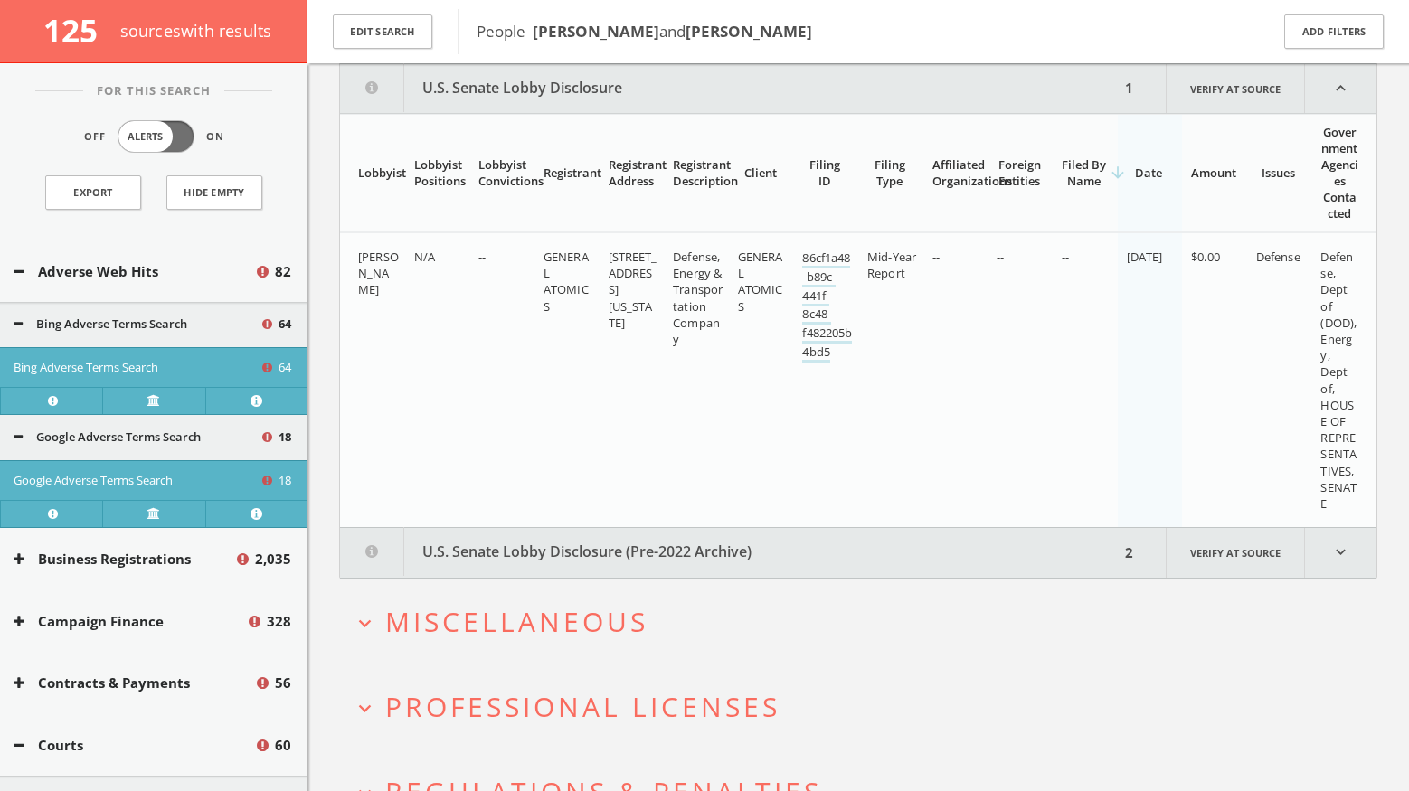
click at [657, 544] on button "U.S. Senate Lobby Disclosure (Pre-2022 Archive)" at bounding box center [730, 553] width 780 height 50
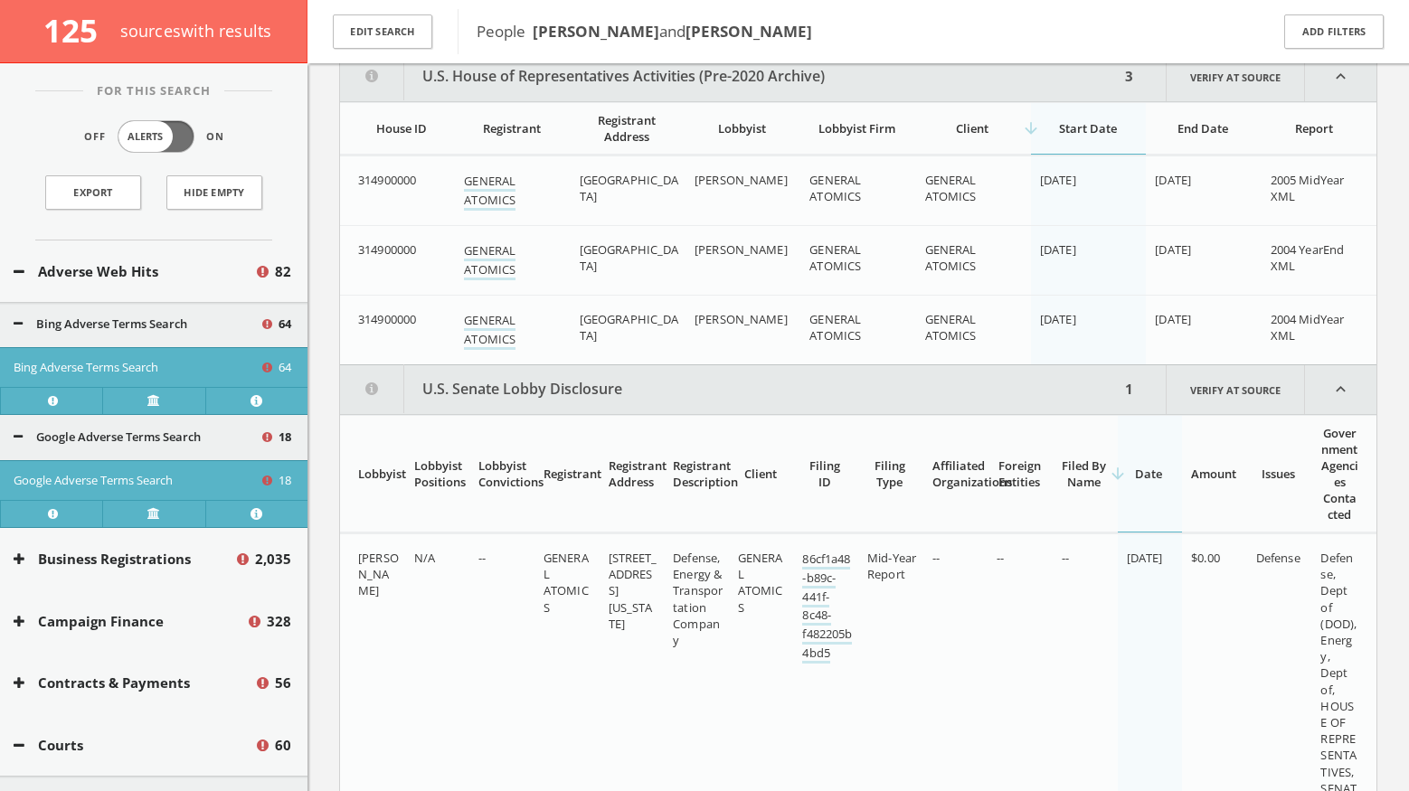
scroll to position [11567, 0]
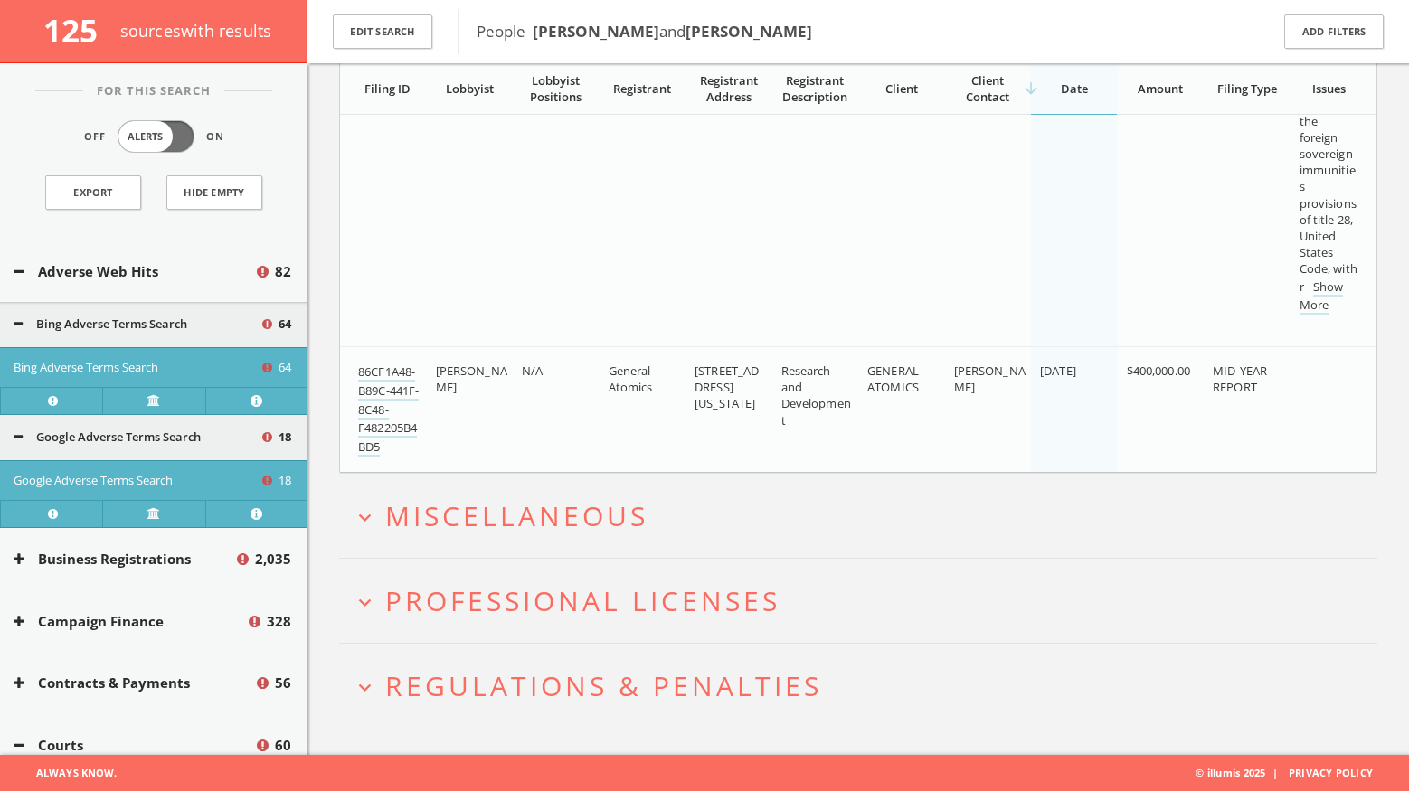
click at [601, 519] on span "Miscellaneous" at bounding box center [516, 515] width 263 height 37
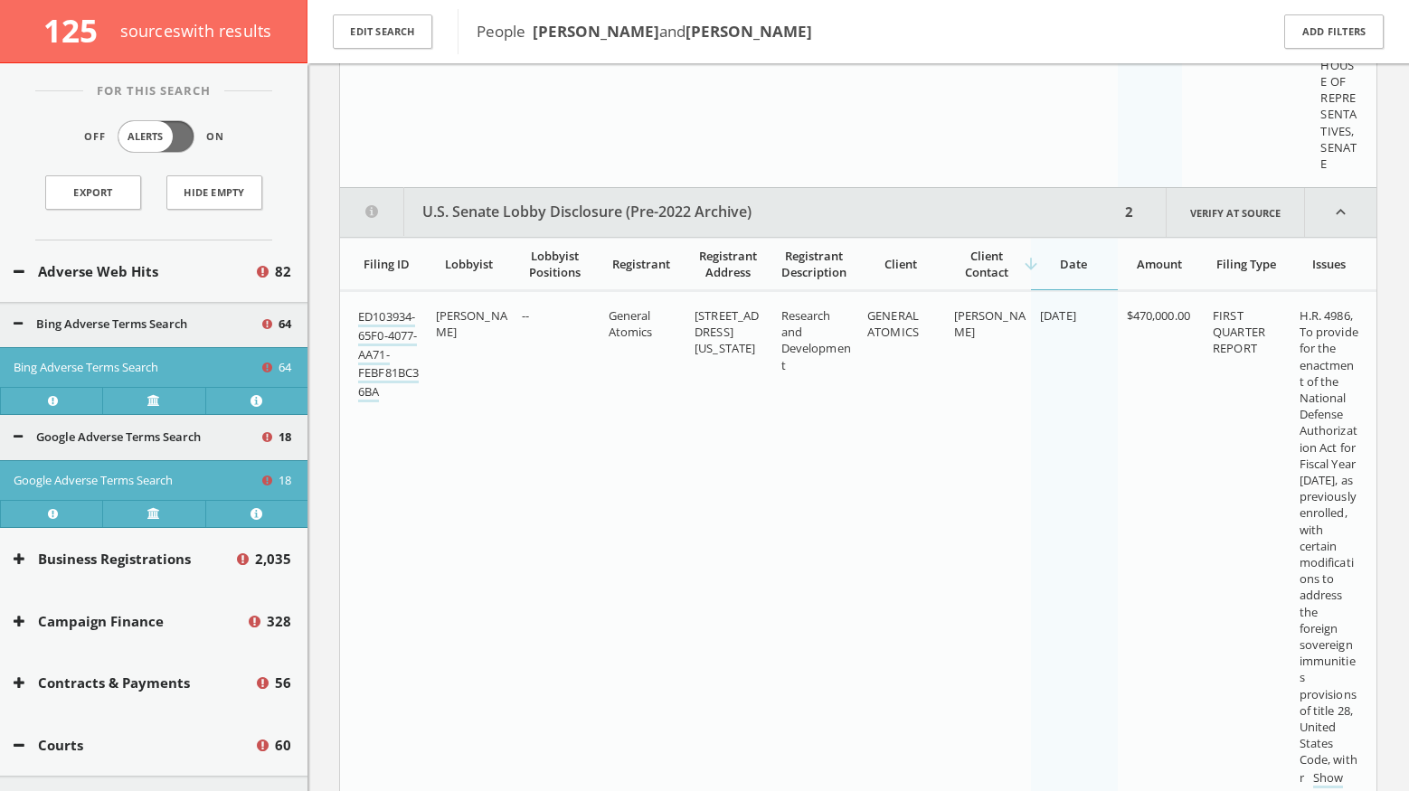
scroll to position [12291, 0]
